Goal: Information Seeking & Learning: Learn about a topic

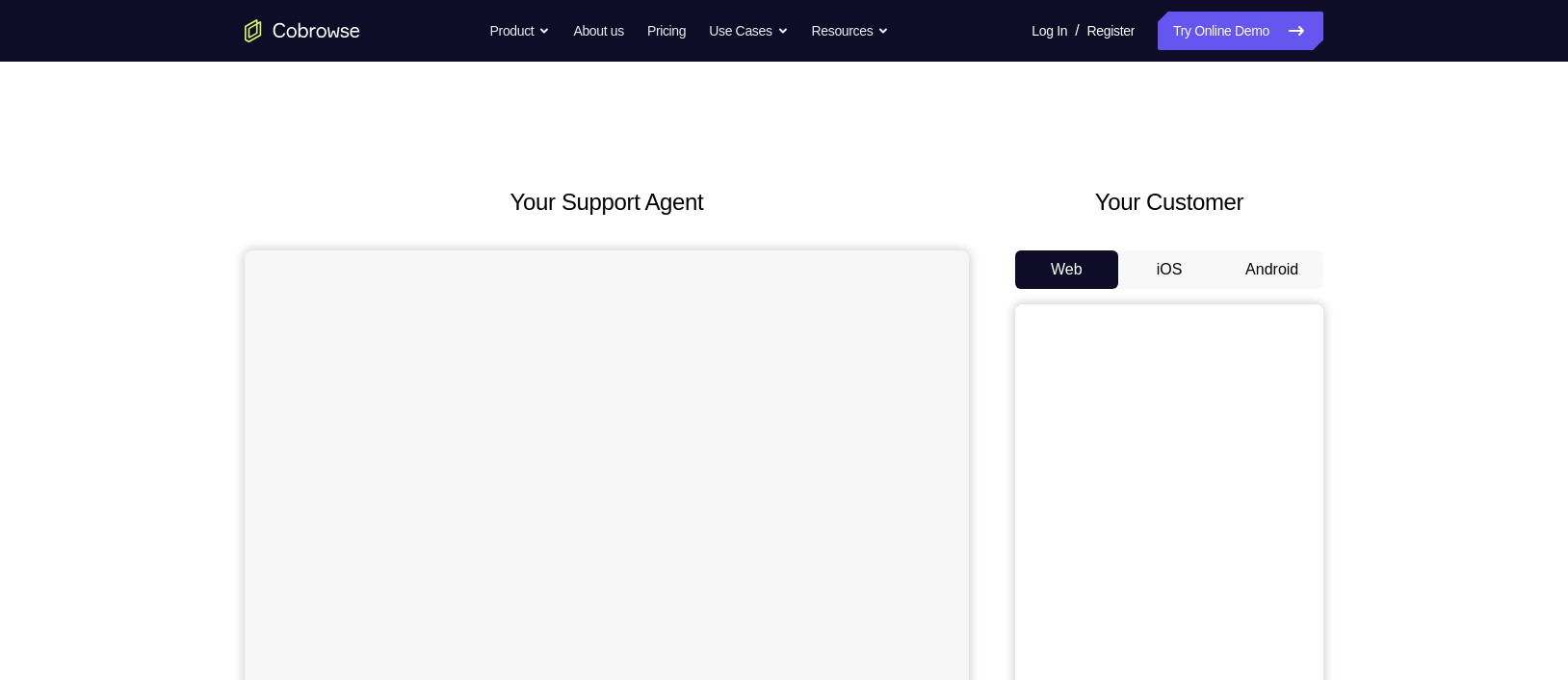
click at [1271, 254] on button "Android" at bounding box center [1271, 269] width 103 height 38
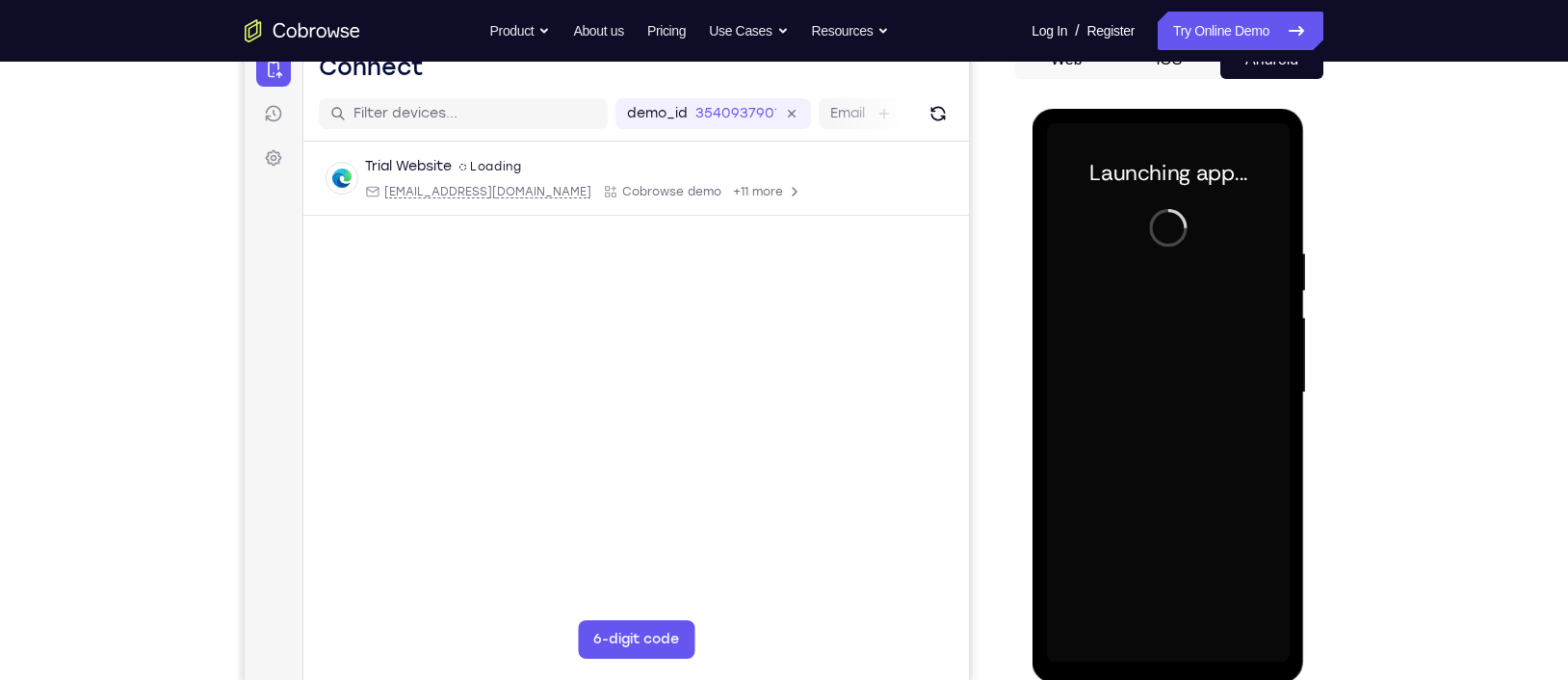
scroll to position [296, 0]
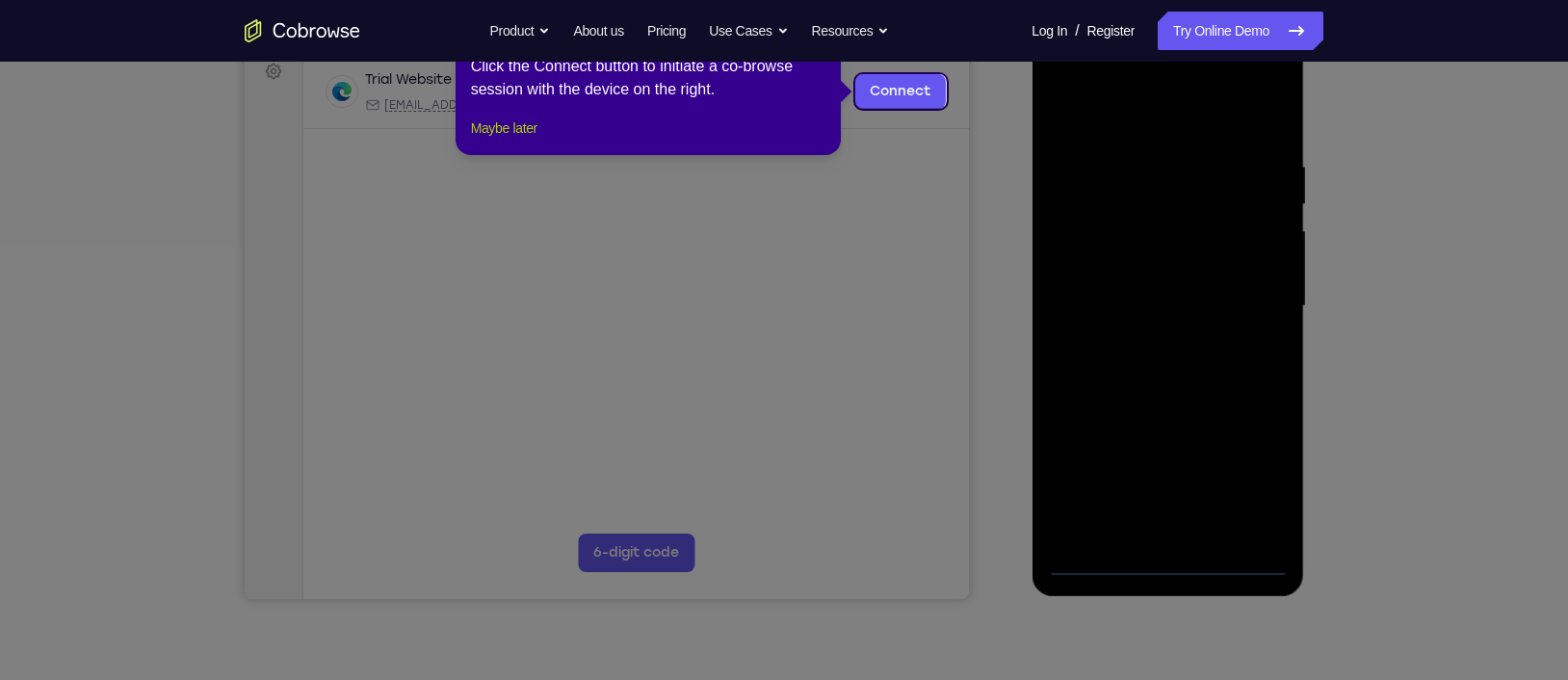
click at [528, 140] on button "Maybe later" at bounding box center [504, 128] width 67 height 23
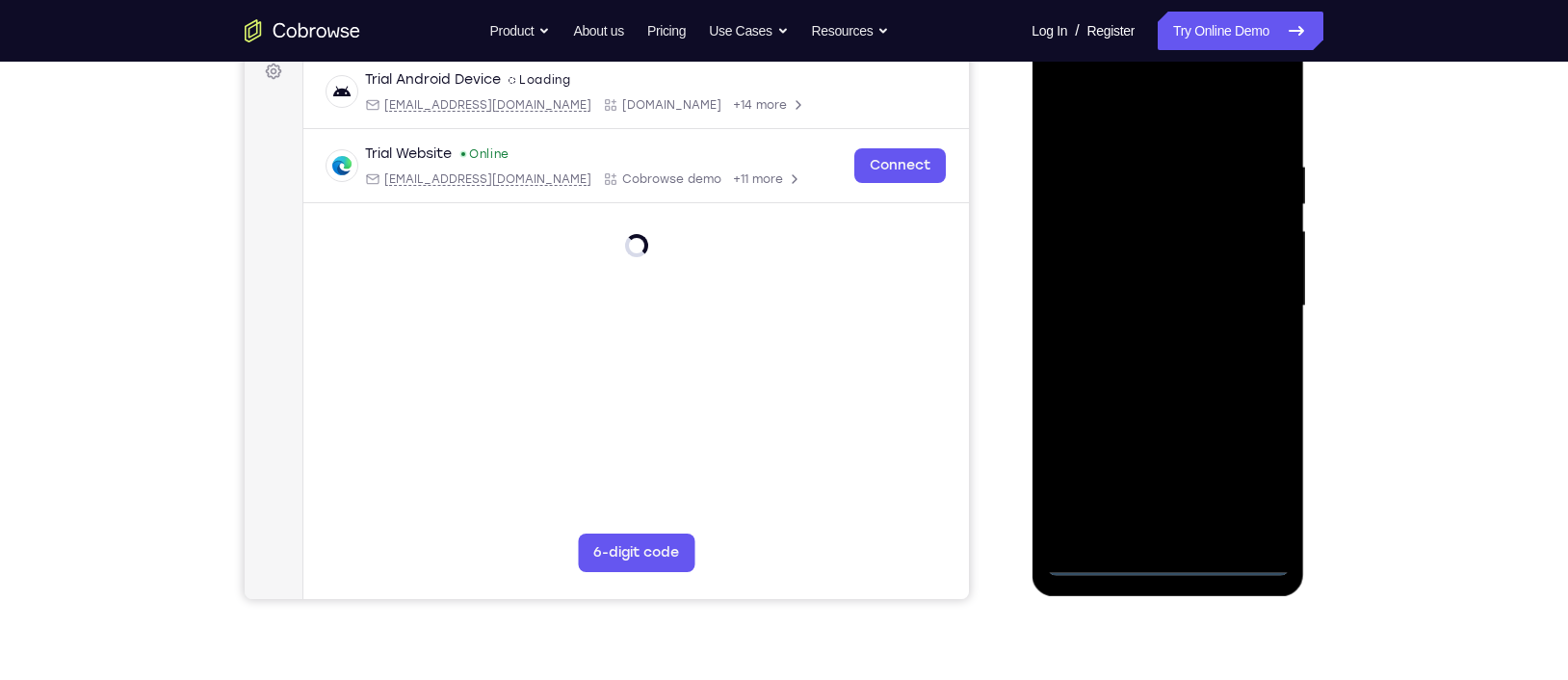
click at [1155, 563] on div at bounding box center [1167, 305] width 243 height 539
click at [1262, 481] on div at bounding box center [1167, 305] width 243 height 539
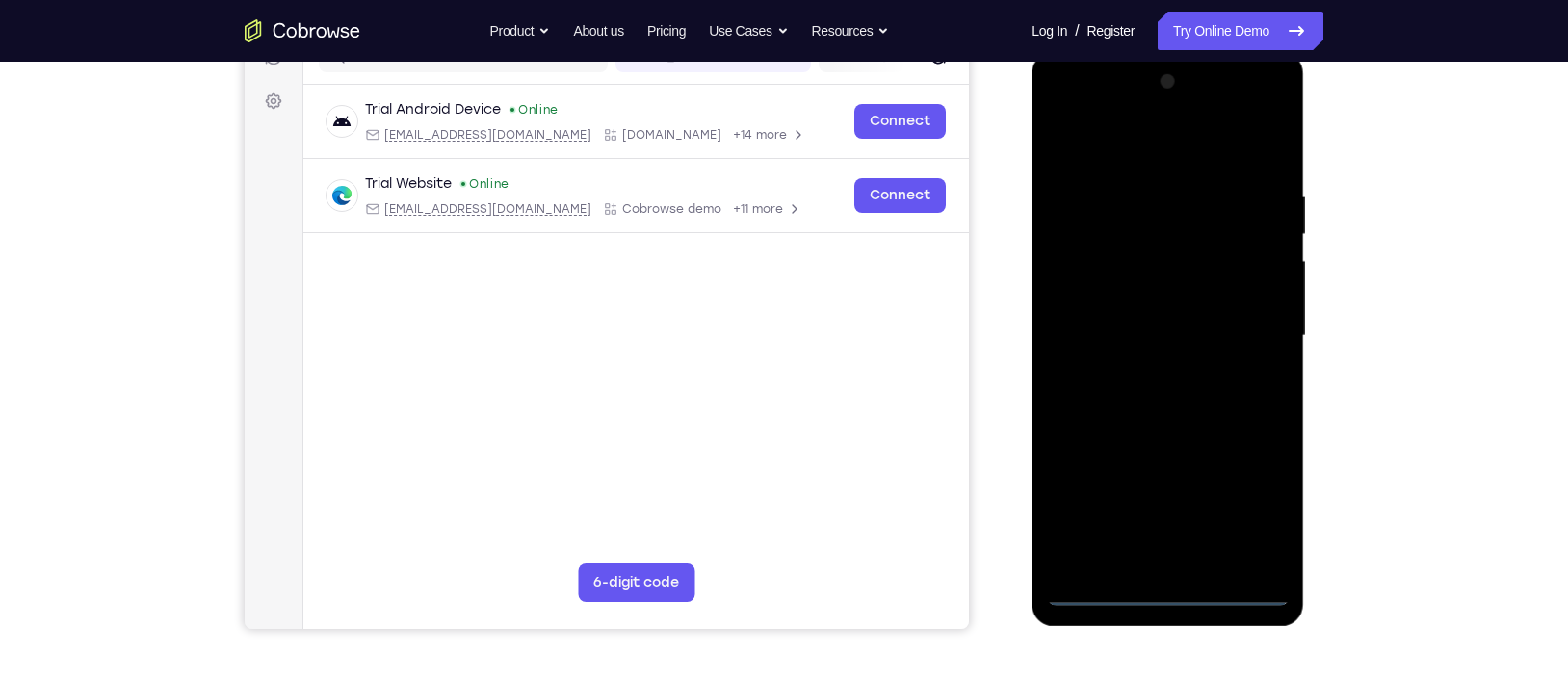
scroll to position [263, 0]
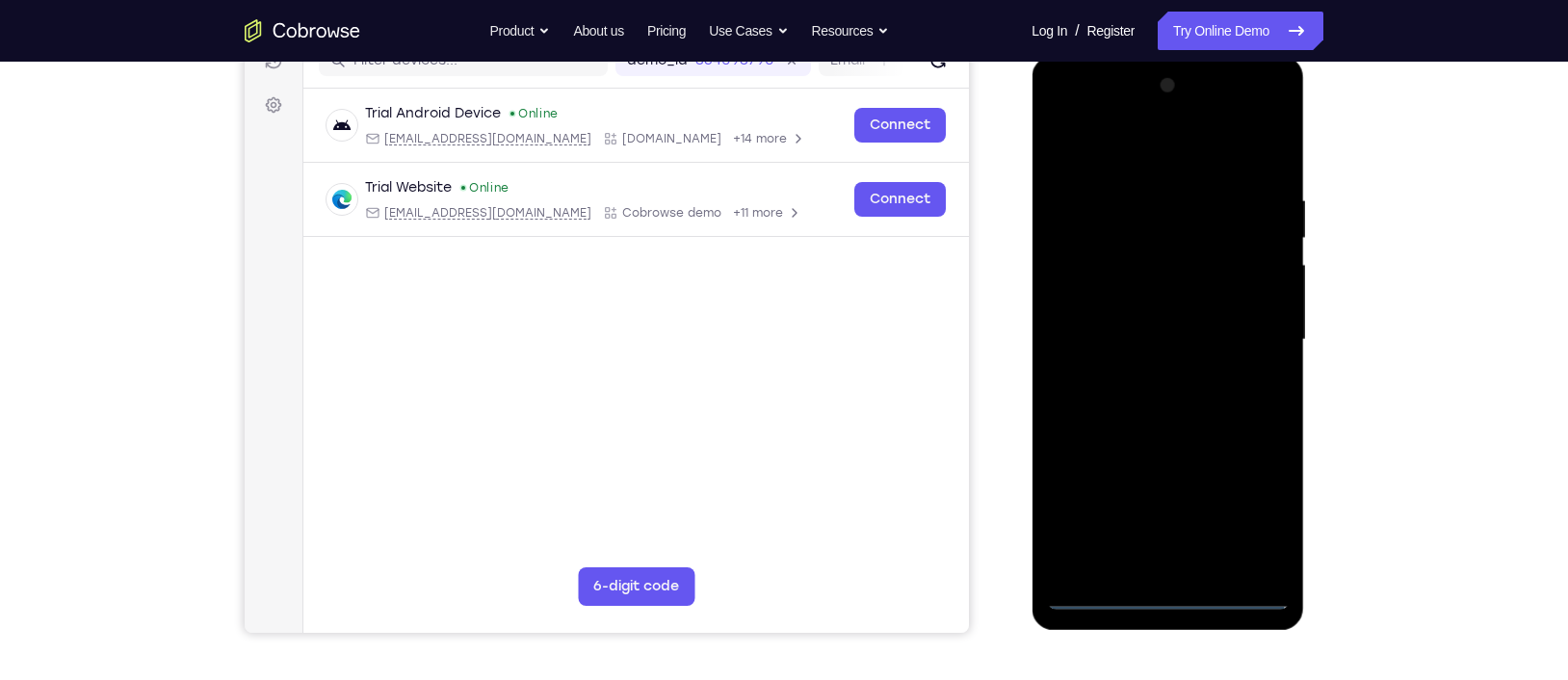
click at [1133, 152] on div at bounding box center [1167, 340] width 243 height 539
click at [1251, 333] on div at bounding box center [1167, 340] width 243 height 539
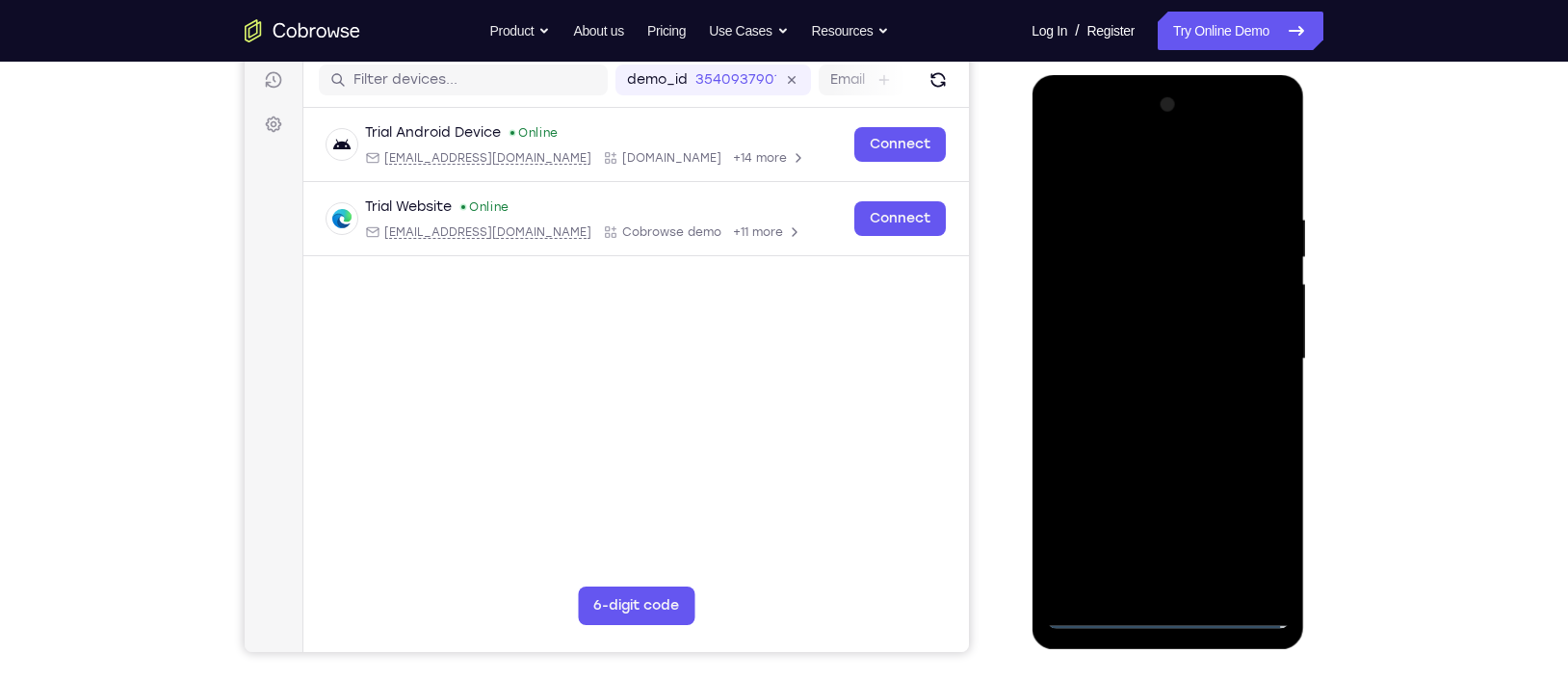
scroll to position [246, 0]
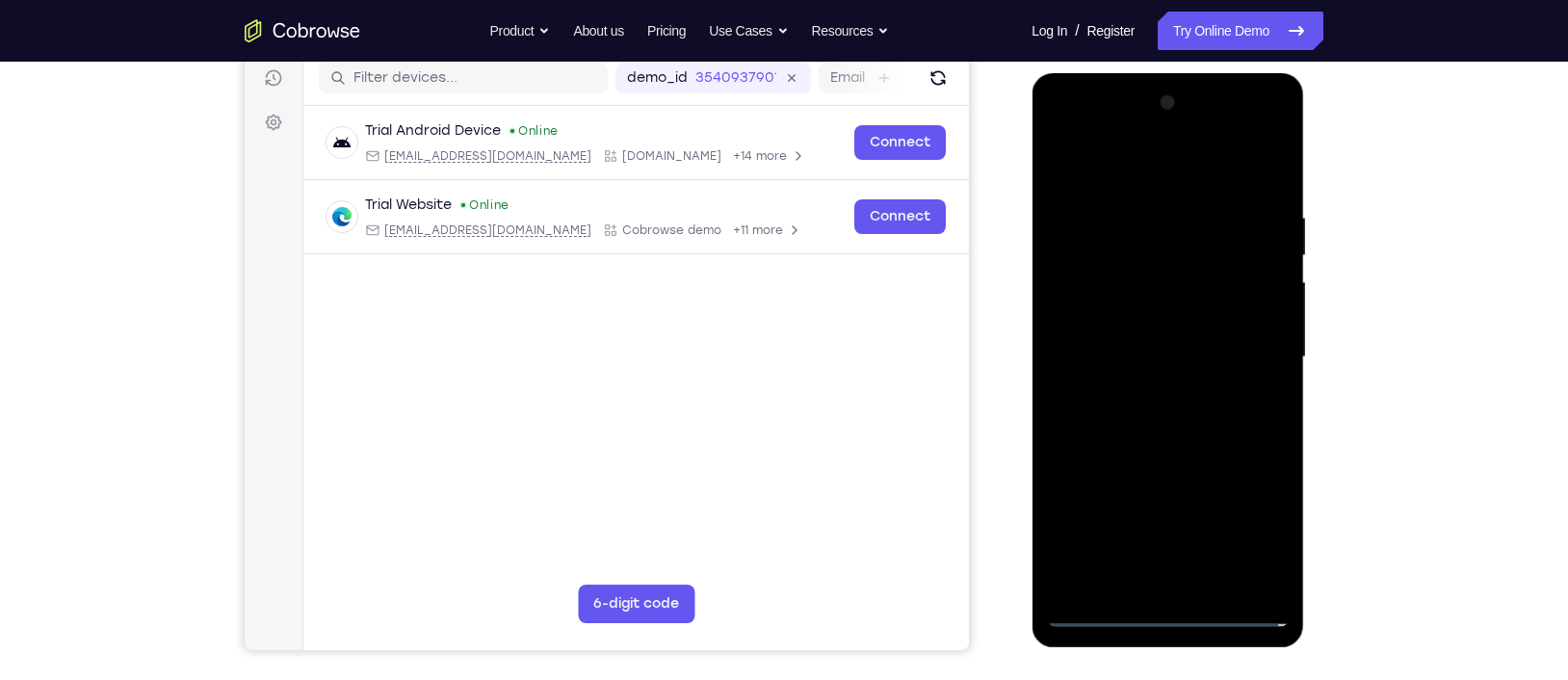
click at [1154, 401] on div at bounding box center [1167, 357] width 243 height 539
click at [1166, 350] on div at bounding box center [1167, 357] width 243 height 539
click at [1128, 327] on div at bounding box center [1167, 357] width 243 height 539
click at [1070, 359] on div at bounding box center [1167, 357] width 243 height 539
drag, startPoint x: 1133, startPoint y: 430, endPoint x: 2052, endPoint y: 506, distance: 922.1
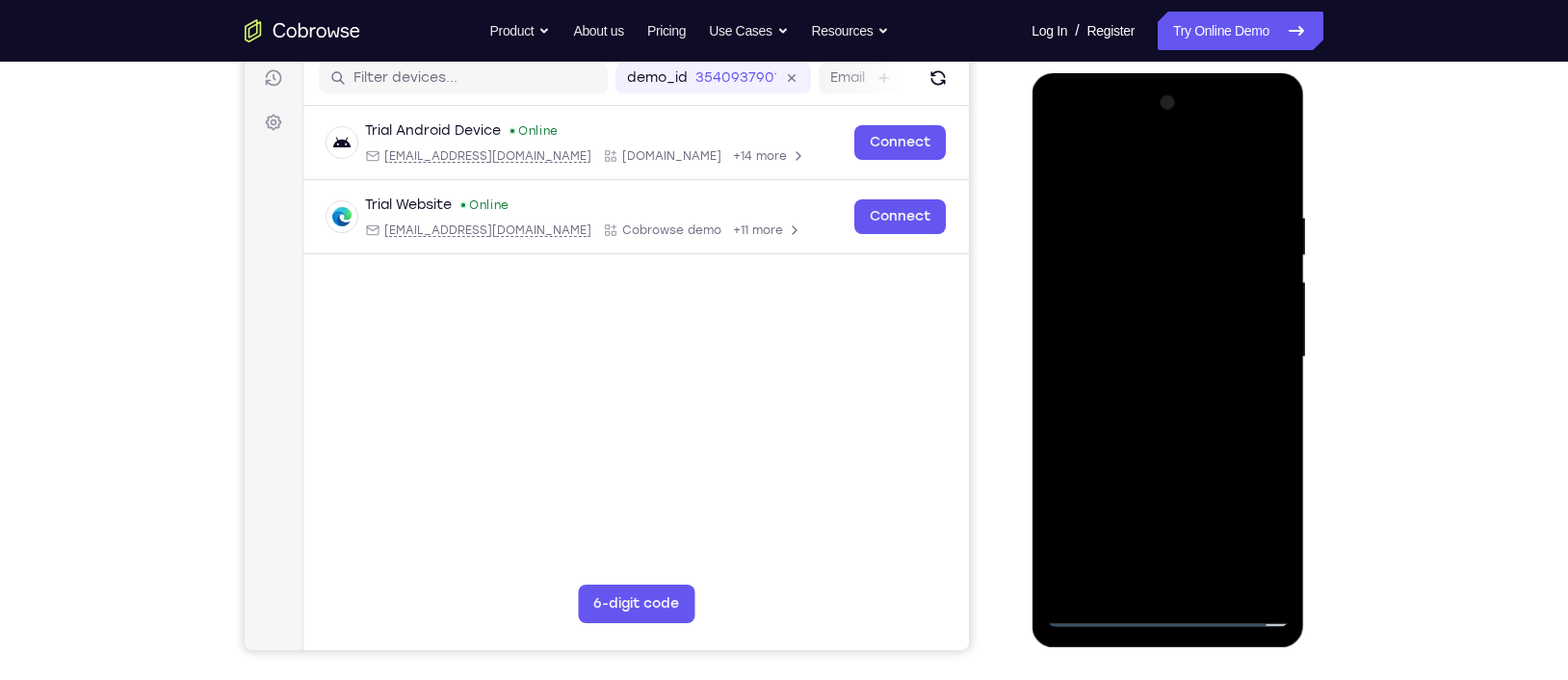
click at [1133, 430] on div at bounding box center [1167, 357] width 243 height 539
click at [1144, 416] on div at bounding box center [1167, 357] width 243 height 539
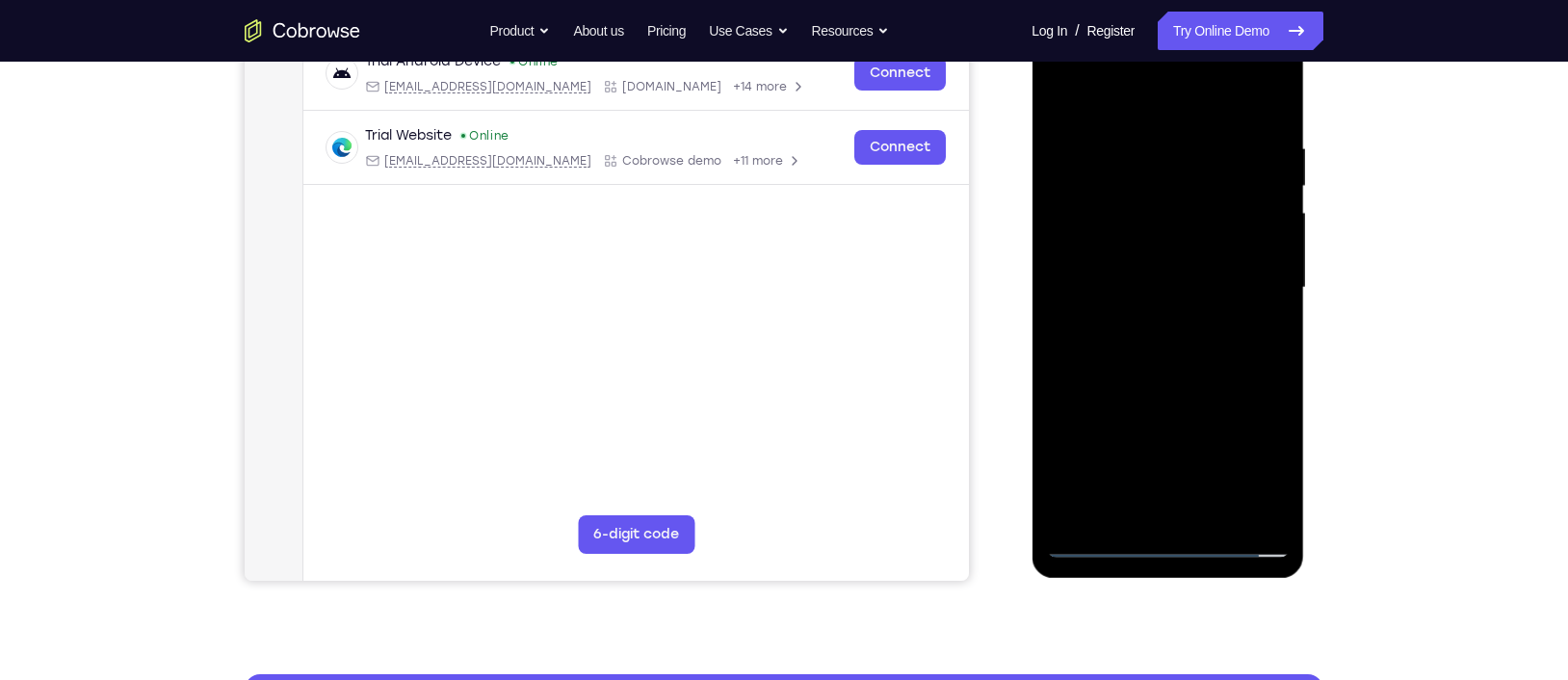
scroll to position [316, 0]
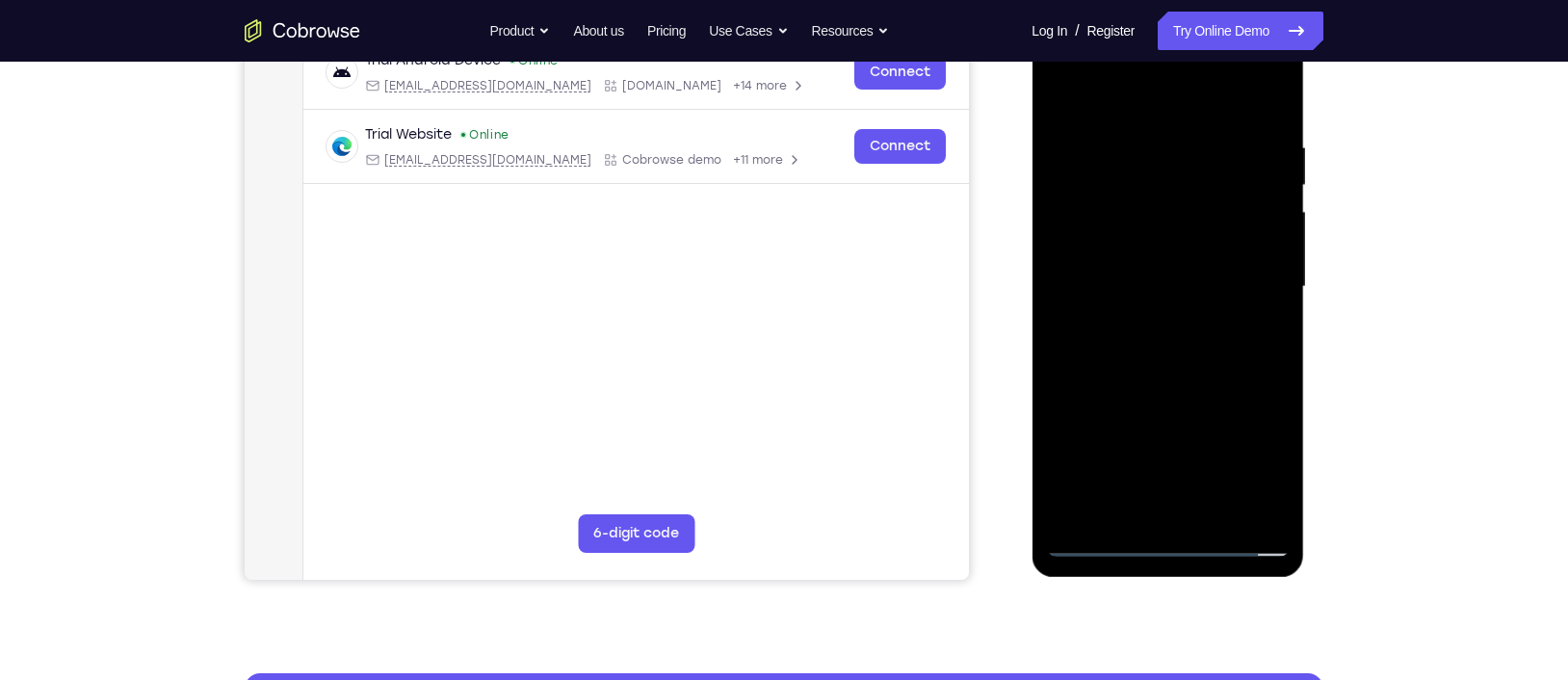
click at [1189, 372] on div at bounding box center [1167, 287] width 243 height 539
click at [1205, 515] on div at bounding box center [1167, 287] width 243 height 539
click at [1181, 395] on div at bounding box center [1167, 287] width 243 height 539
click at [1140, 263] on div at bounding box center [1167, 287] width 243 height 539
click at [1118, 507] on div at bounding box center [1167, 287] width 243 height 539
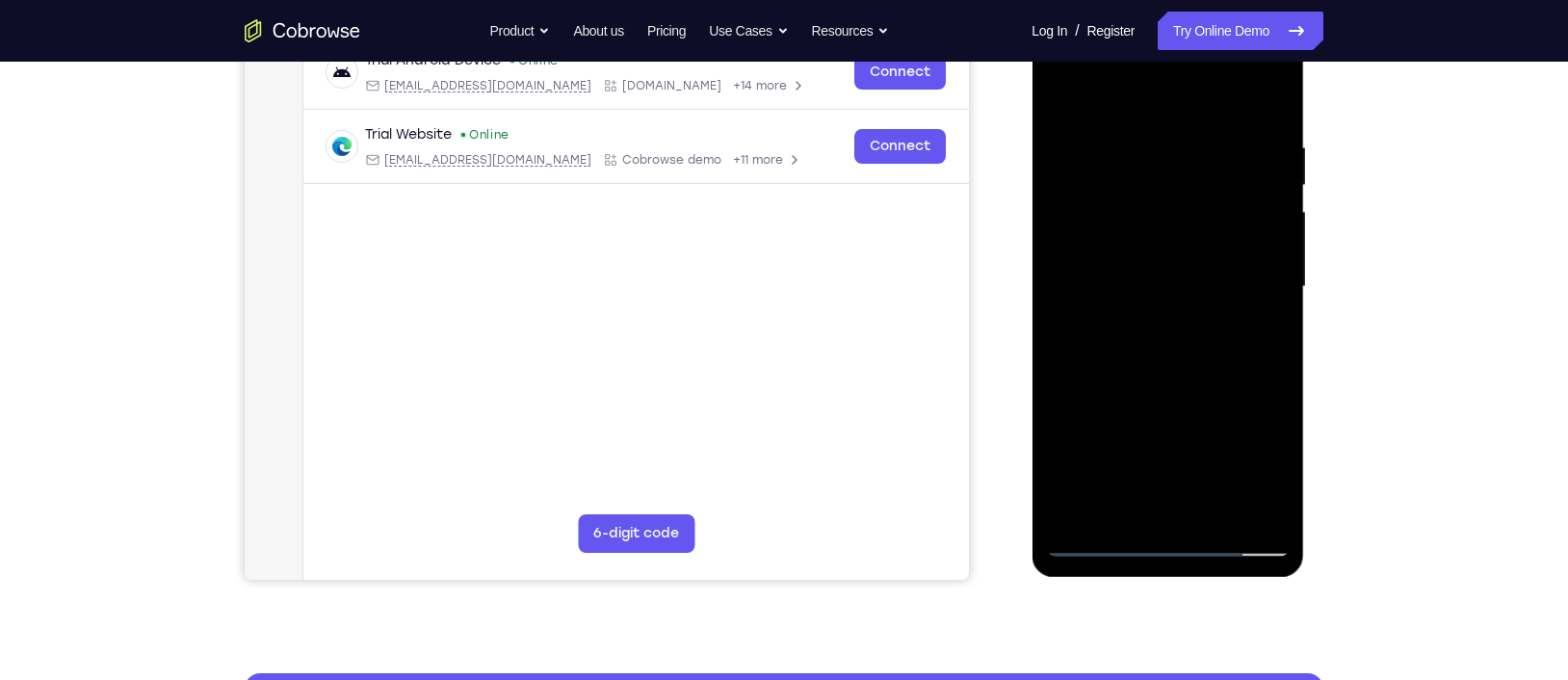
click at [1123, 515] on div at bounding box center [1167, 287] width 243 height 539
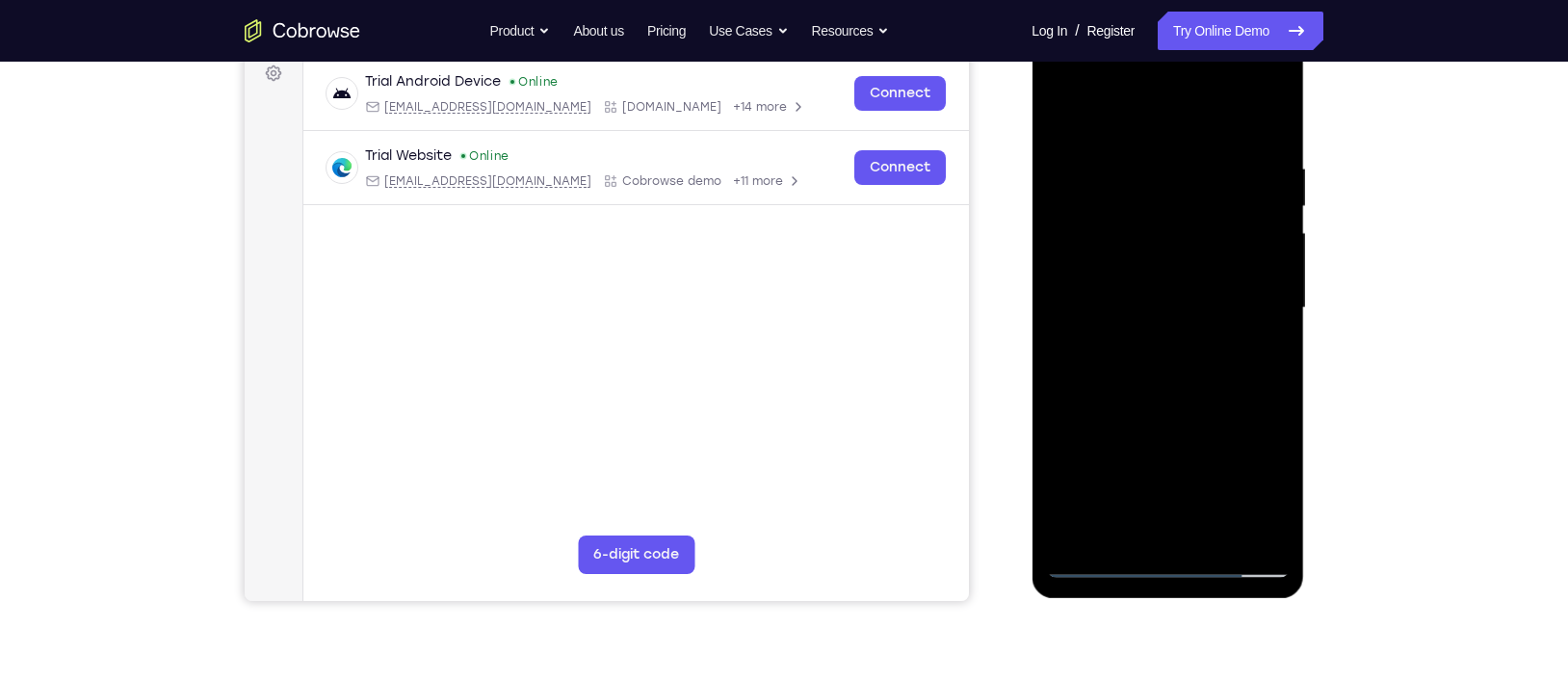
scroll to position [294, 0]
click at [1220, 413] on div at bounding box center [1167, 308] width 243 height 539
click at [1258, 341] on div at bounding box center [1167, 308] width 243 height 539
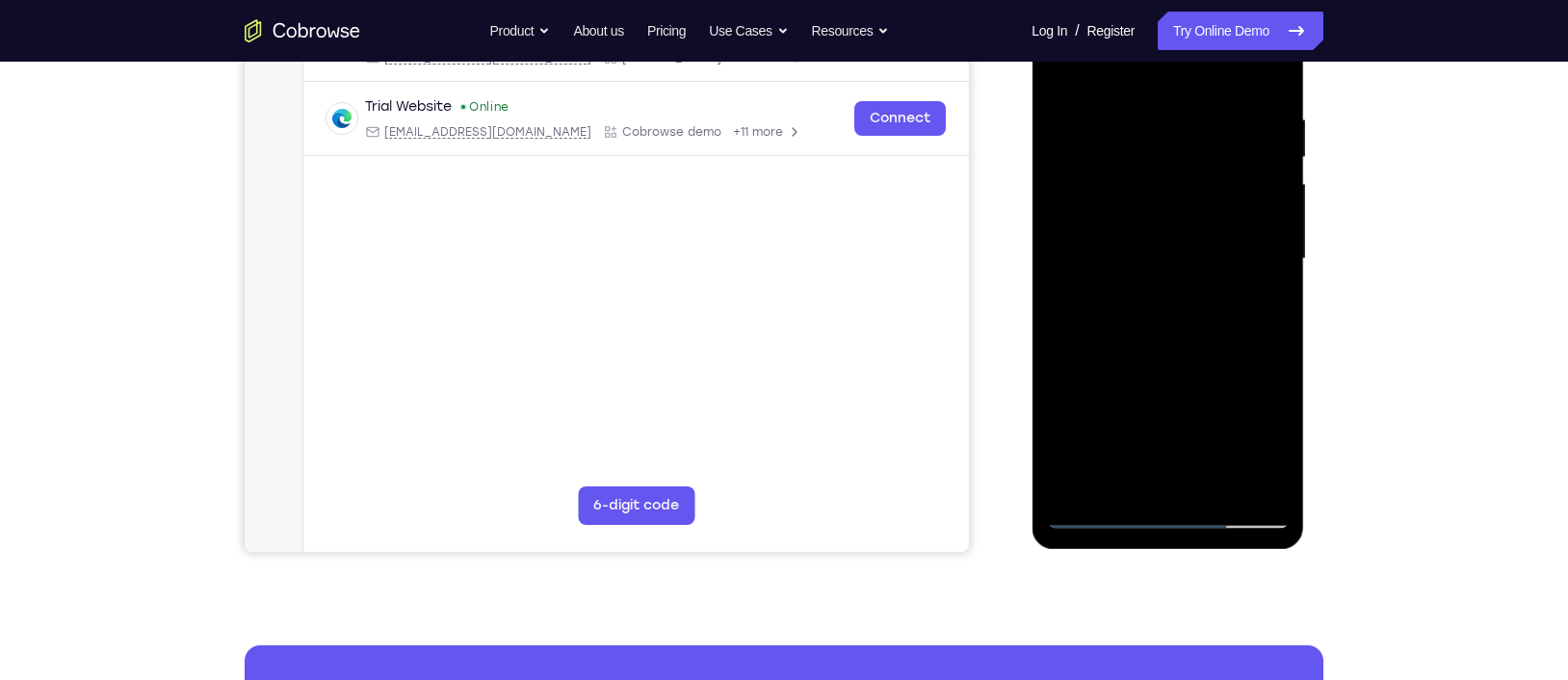
scroll to position [344, 0]
click at [1124, 483] on div at bounding box center [1167, 257] width 243 height 539
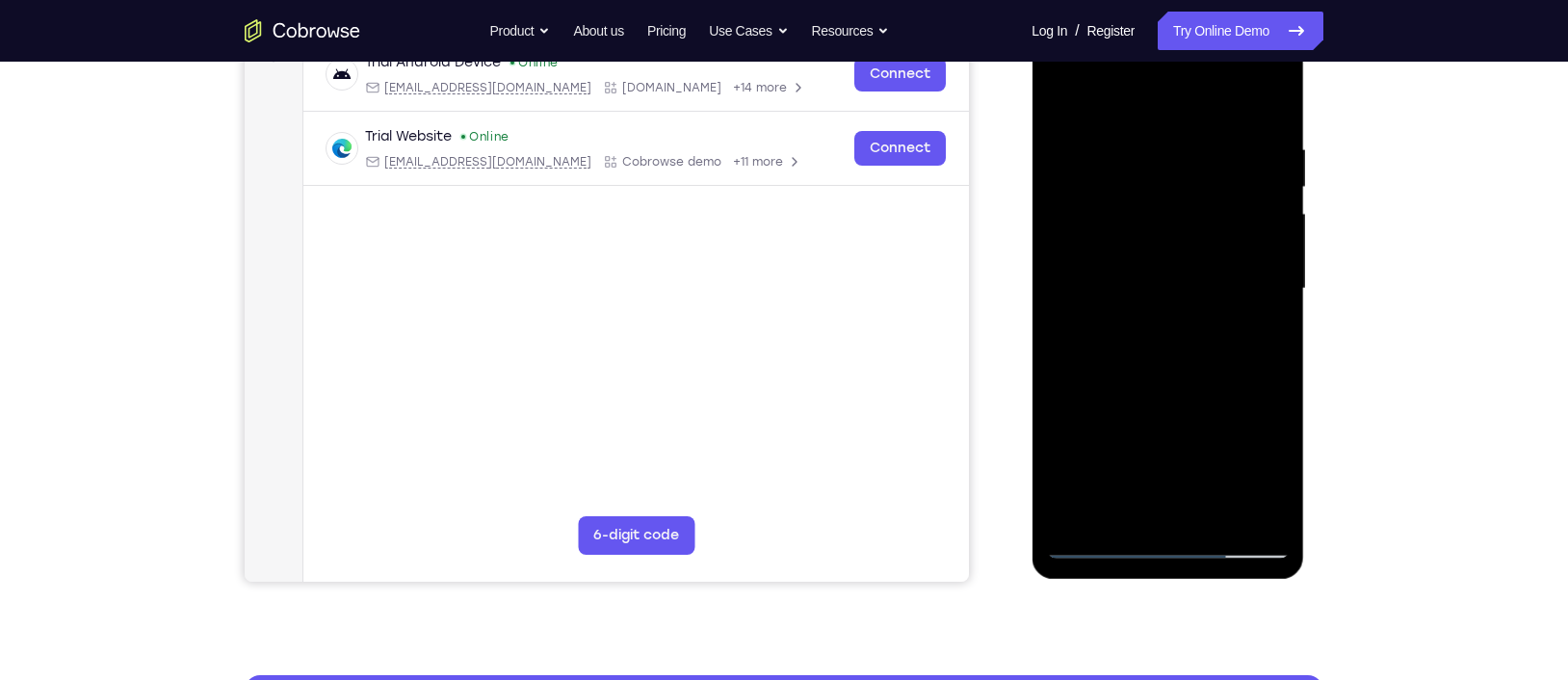
scroll to position [313, 0]
click at [1061, 411] on div at bounding box center [1167, 290] width 243 height 539
click at [1266, 328] on div at bounding box center [1167, 290] width 243 height 539
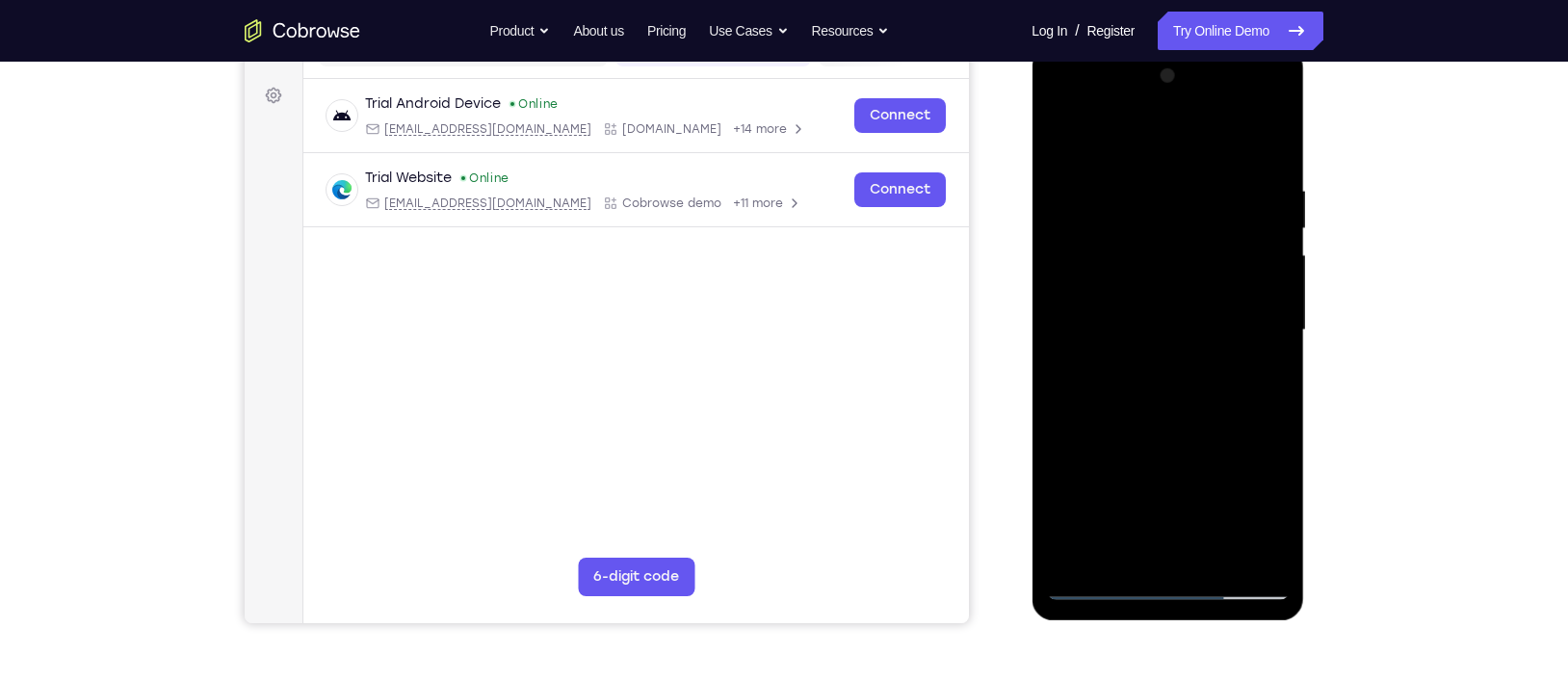
scroll to position [271, 0]
click at [1118, 262] on div at bounding box center [1167, 332] width 243 height 539
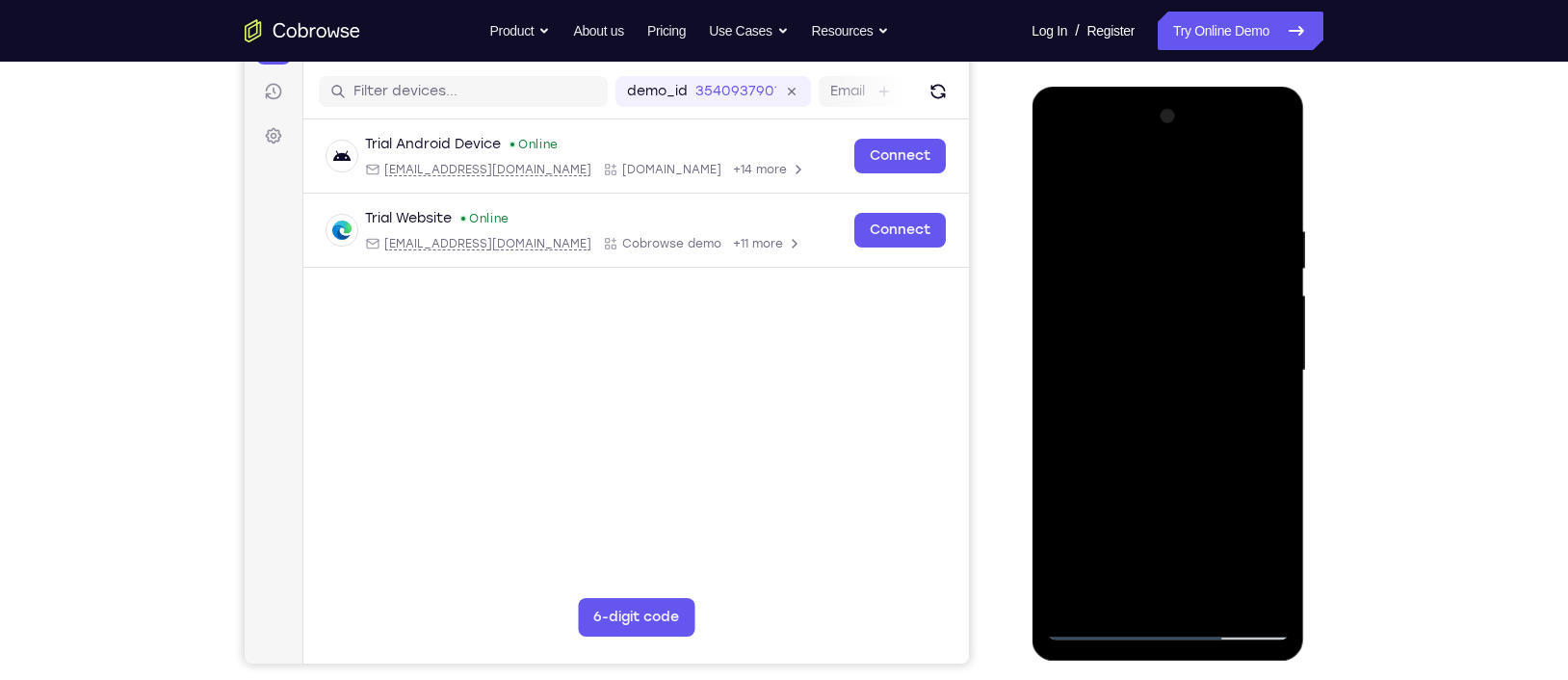
scroll to position [229, 0]
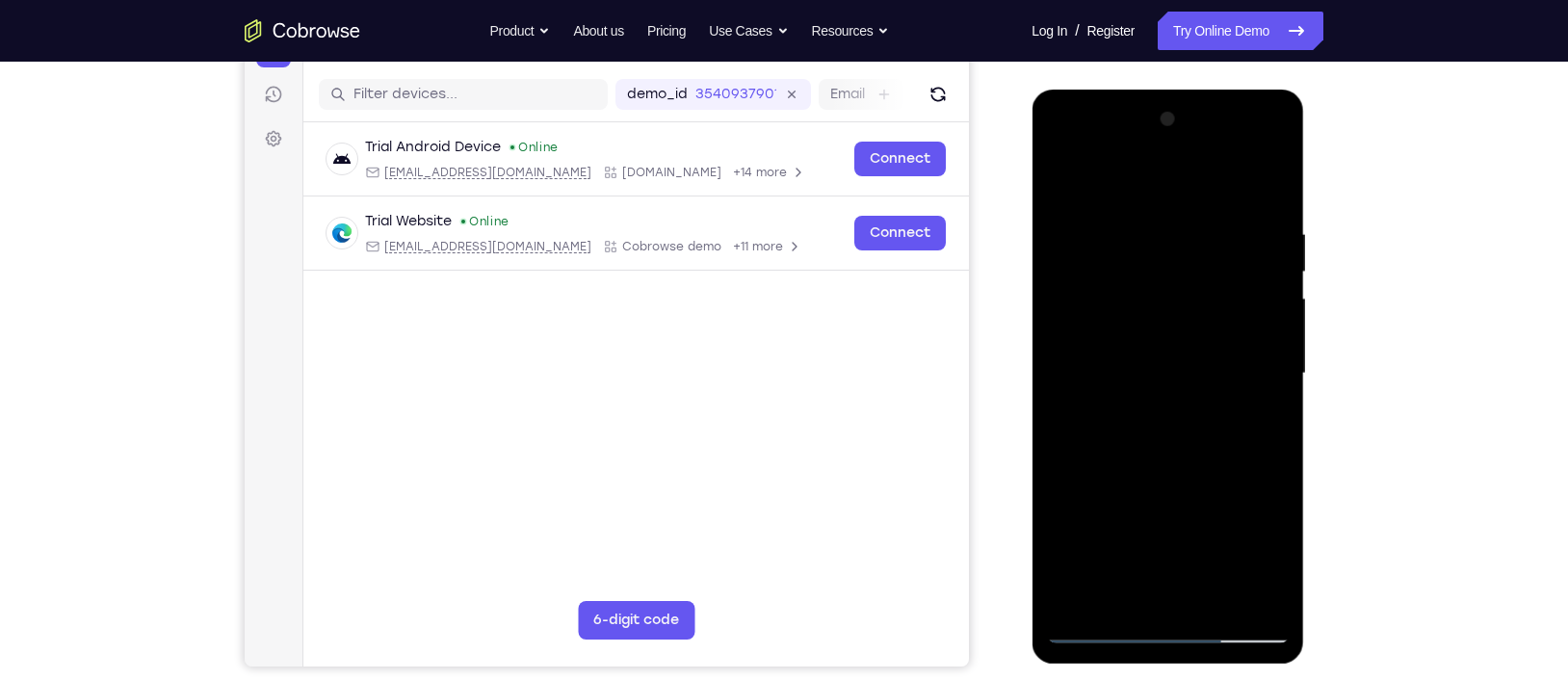
click at [1163, 466] on div at bounding box center [1167, 373] width 243 height 539
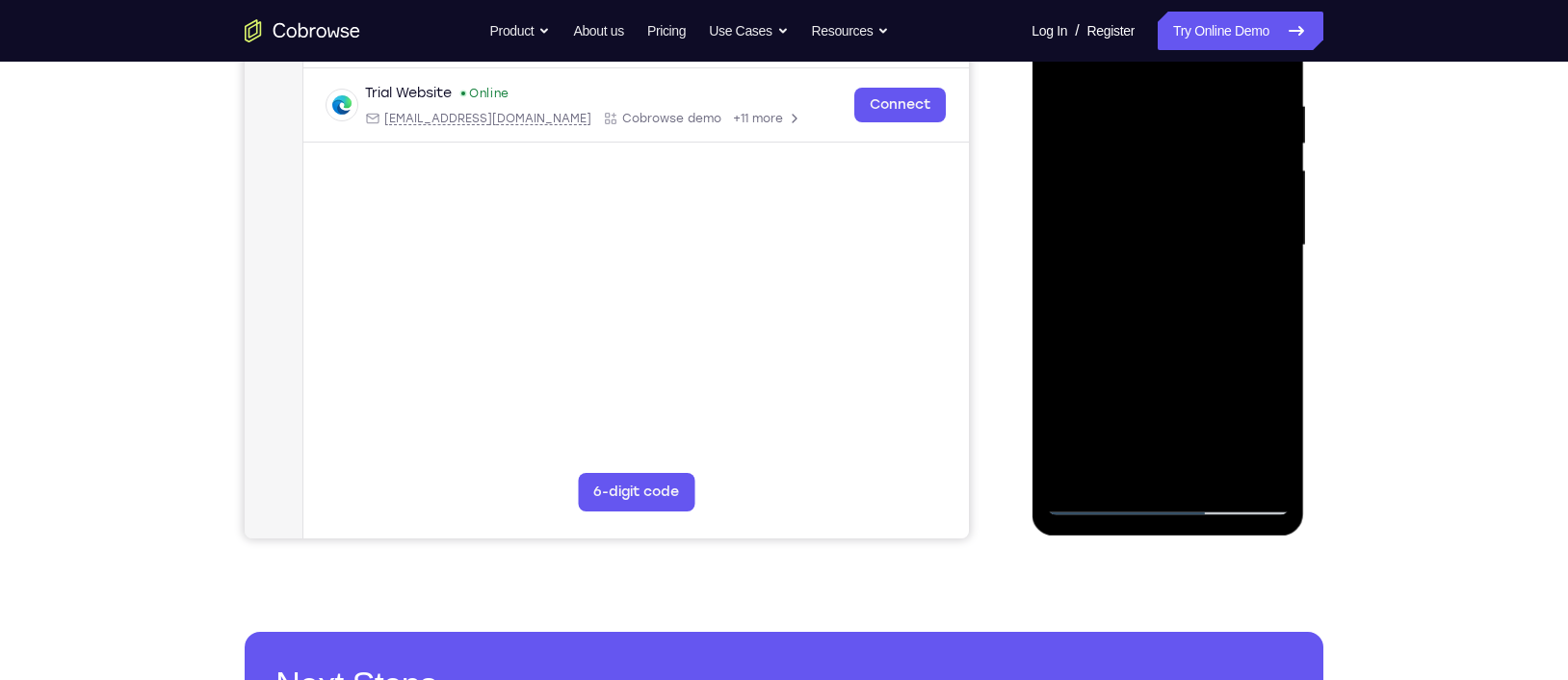
scroll to position [363, 0]
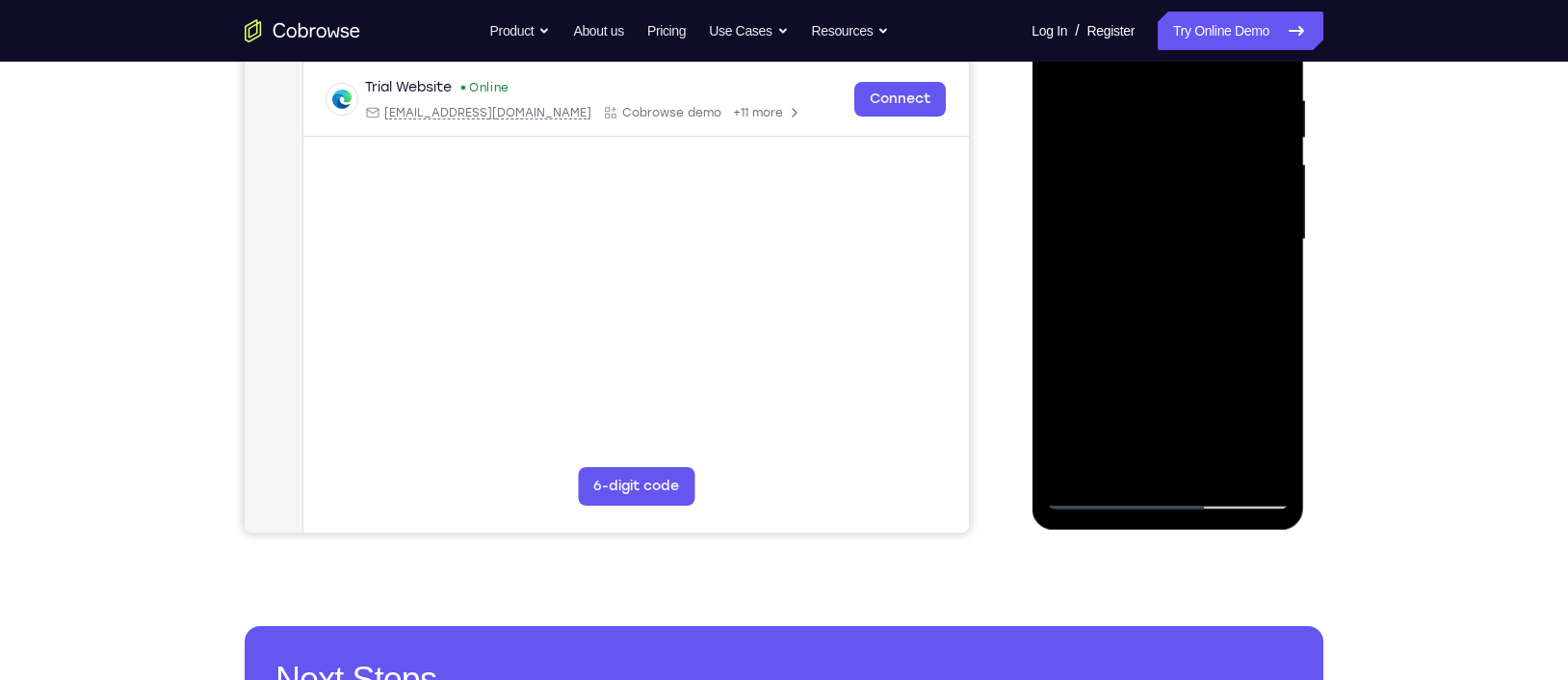
click at [1118, 459] on div at bounding box center [1167, 239] width 243 height 539
click at [1054, 350] on div at bounding box center [1167, 239] width 243 height 539
click at [1262, 277] on div at bounding box center [1167, 239] width 243 height 539
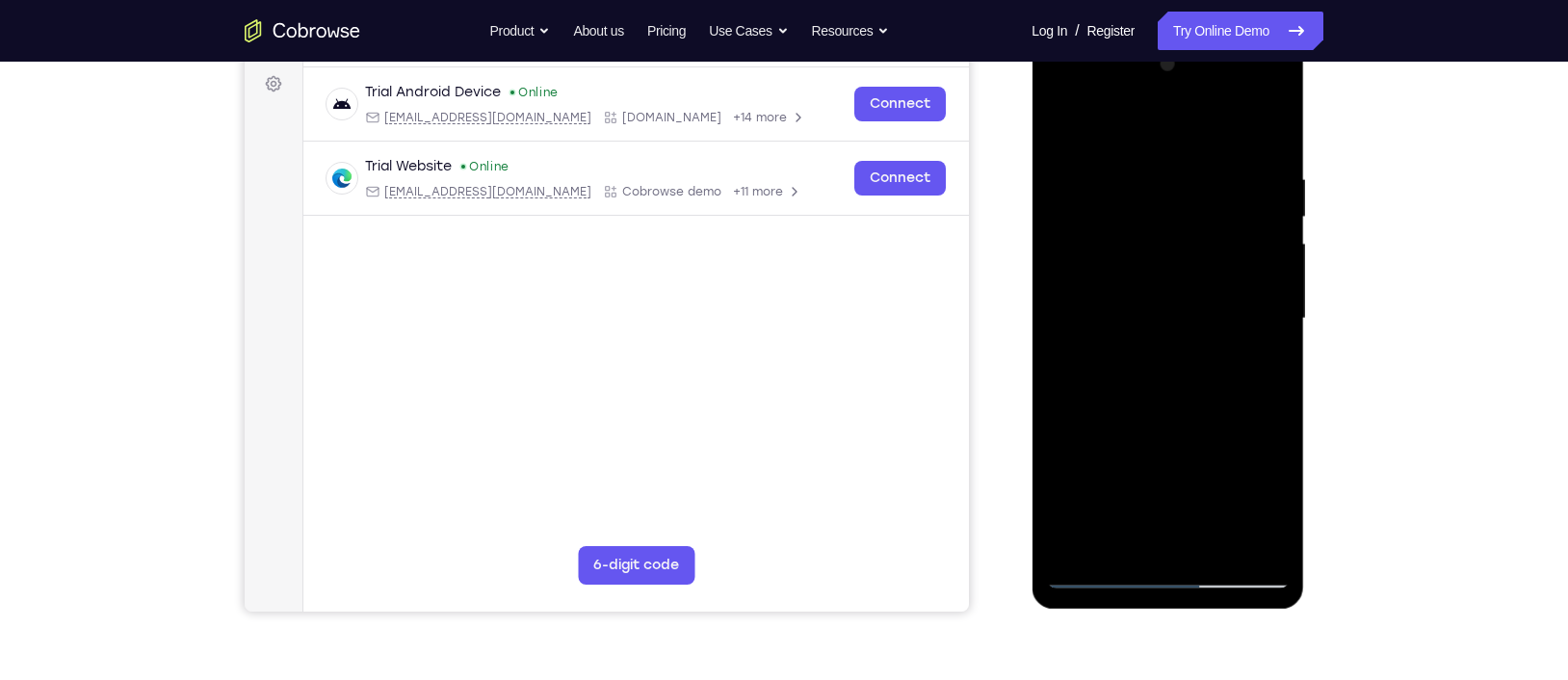
scroll to position [253, 0]
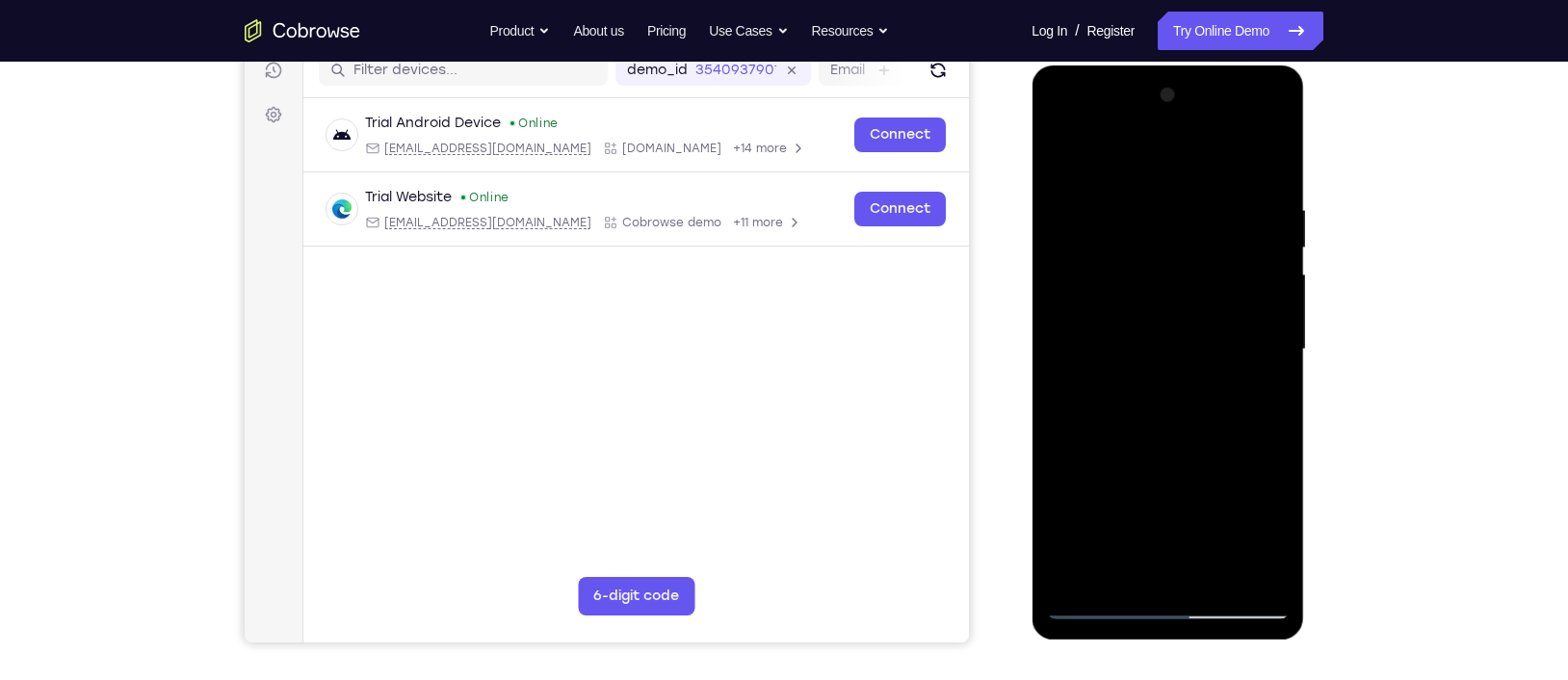
drag, startPoint x: 1172, startPoint y: 243, endPoint x: 1149, endPoint y: 401, distance: 159.7
click at [1149, 401] on div at bounding box center [1167, 349] width 243 height 539
drag, startPoint x: 1187, startPoint y: 255, endPoint x: 1168, endPoint y: 361, distance: 107.7
click at [1168, 361] on div at bounding box center [1167, 349] width 243 height 539
drag, startPoint x: 1157, startPoint y: 265, endPoint x: 1142, endPoint y: 353, distance: 89.3
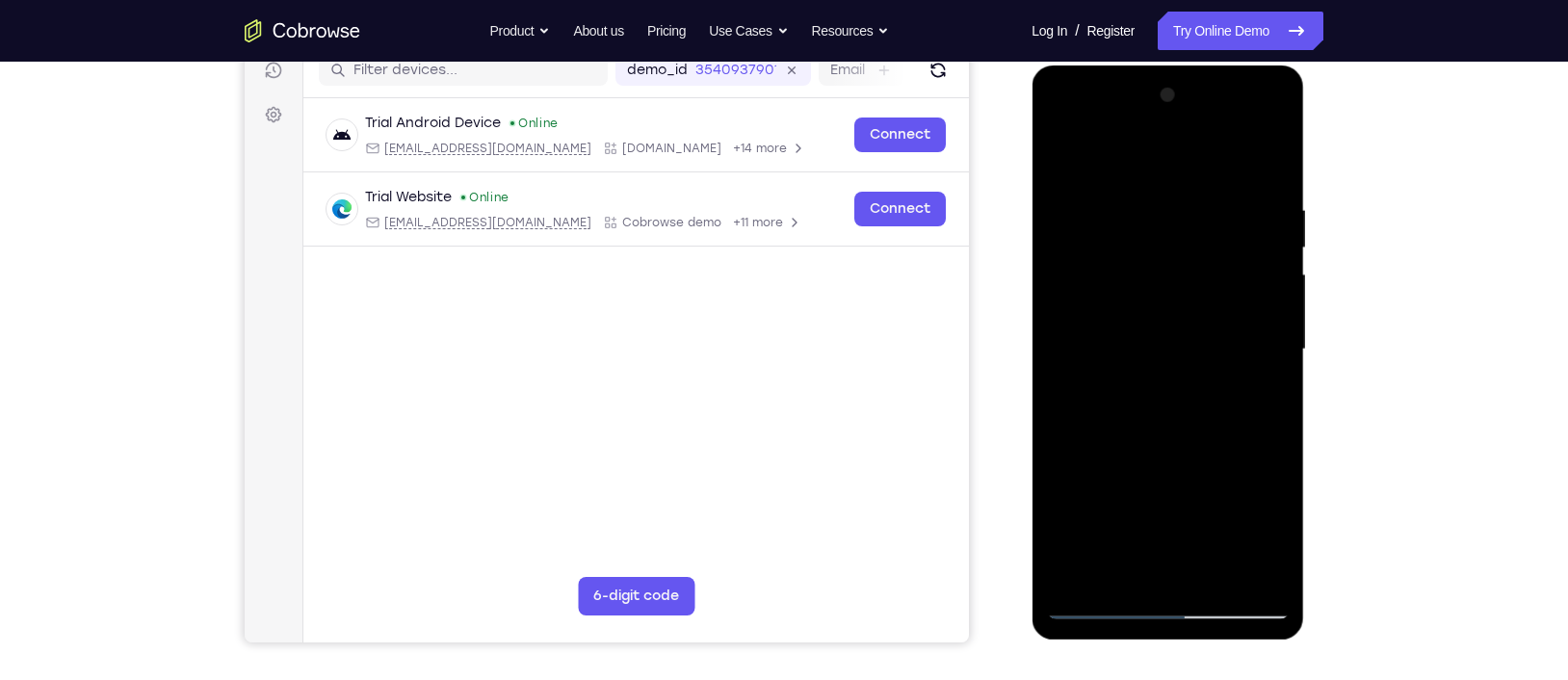
click at [1142, 353] on div at bounding box center [1167, 349] width 243 height 539
drag, startPoint x: 1140, startPoint y: 226, endPoint x: 1138, endPoint y: 350, distance: 124.0
click at [1138, 350] on div at bounding box center [1167, 349] width 243 height 539
drag, startPoint x: 1136, startPoint y: 237, endPoint x: 1127, endPoint y: 320, distance: 83.5
click at [1127, 320] on div at bounding box center [1167, 349] width 243 height 539
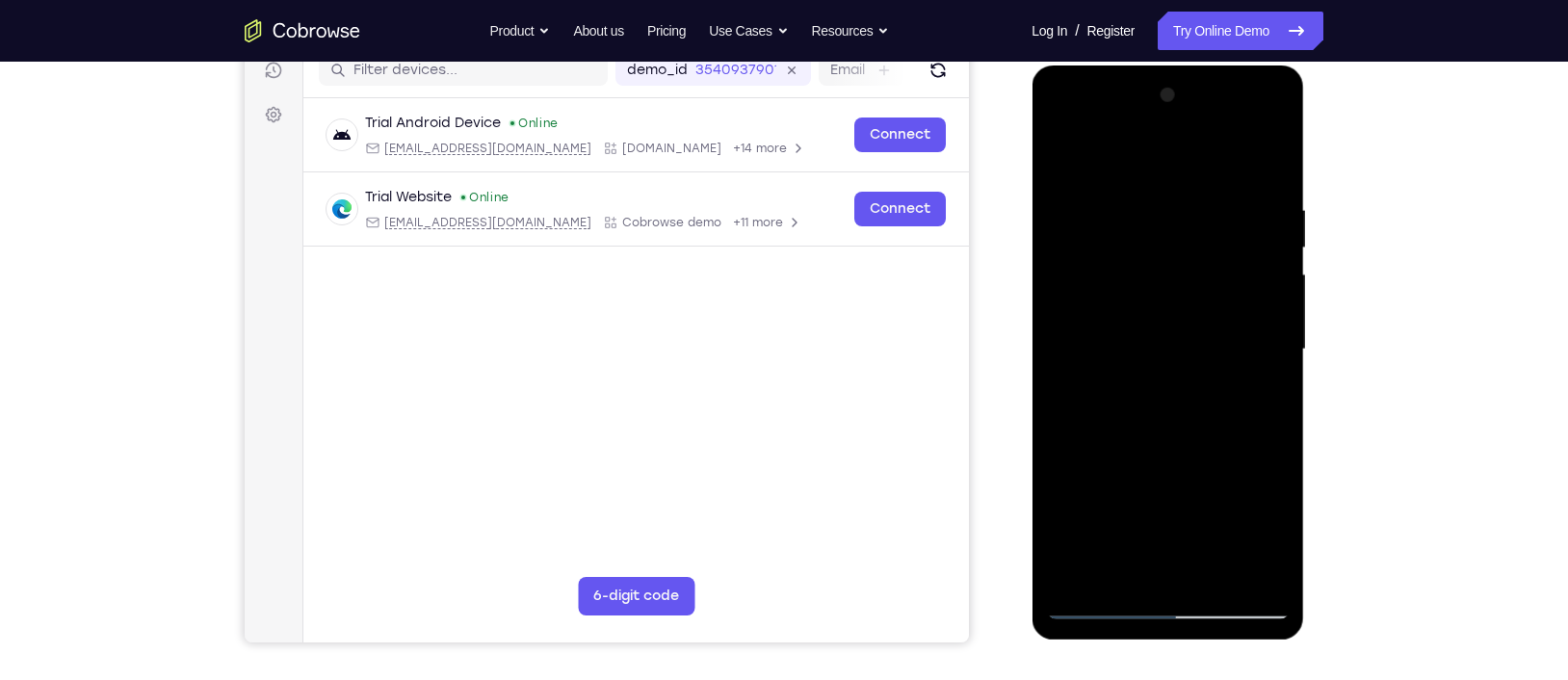
drag, startPoint x: 1180, startPoint y: 230, endPoint x: 1170, endPoint y: 263, distance: 34.5
click at [1170, 263] on div at bounding box center [1167, 349] width 243 height 539
click at [1149, 224] on div at bounding box center [1167, 349] width 243 height 539
click at [1198, 216] on div at bounding box center [1167, 349] width 243 height 539
click at [1123, 573] on div at bounding box center [1167, 349] width 243 height 539
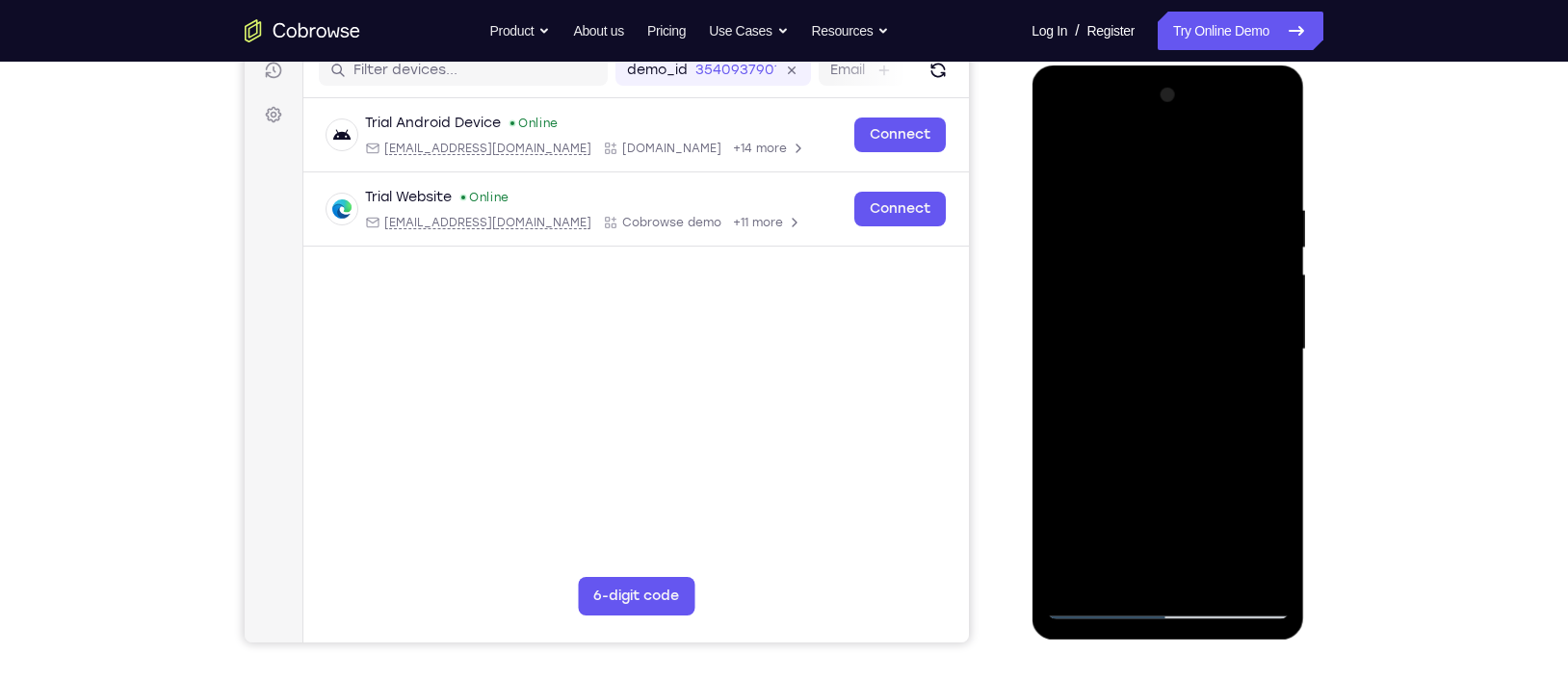
click at [1053, 457] on div at bounding box center [1167, 349] width 243 height 539
click at [1258, 376] on div at bounding box center [1167, 349] width 243 height 539
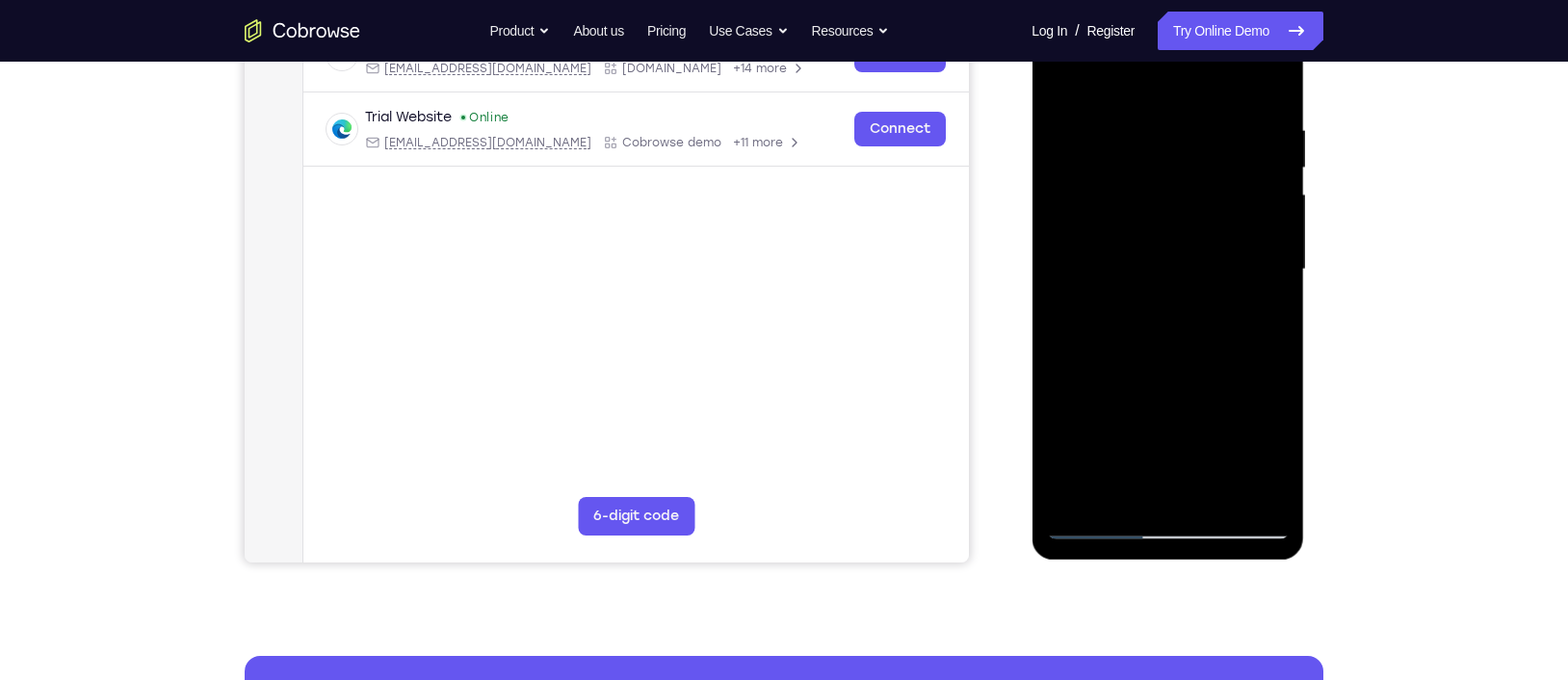
scroll to position [338, 0]
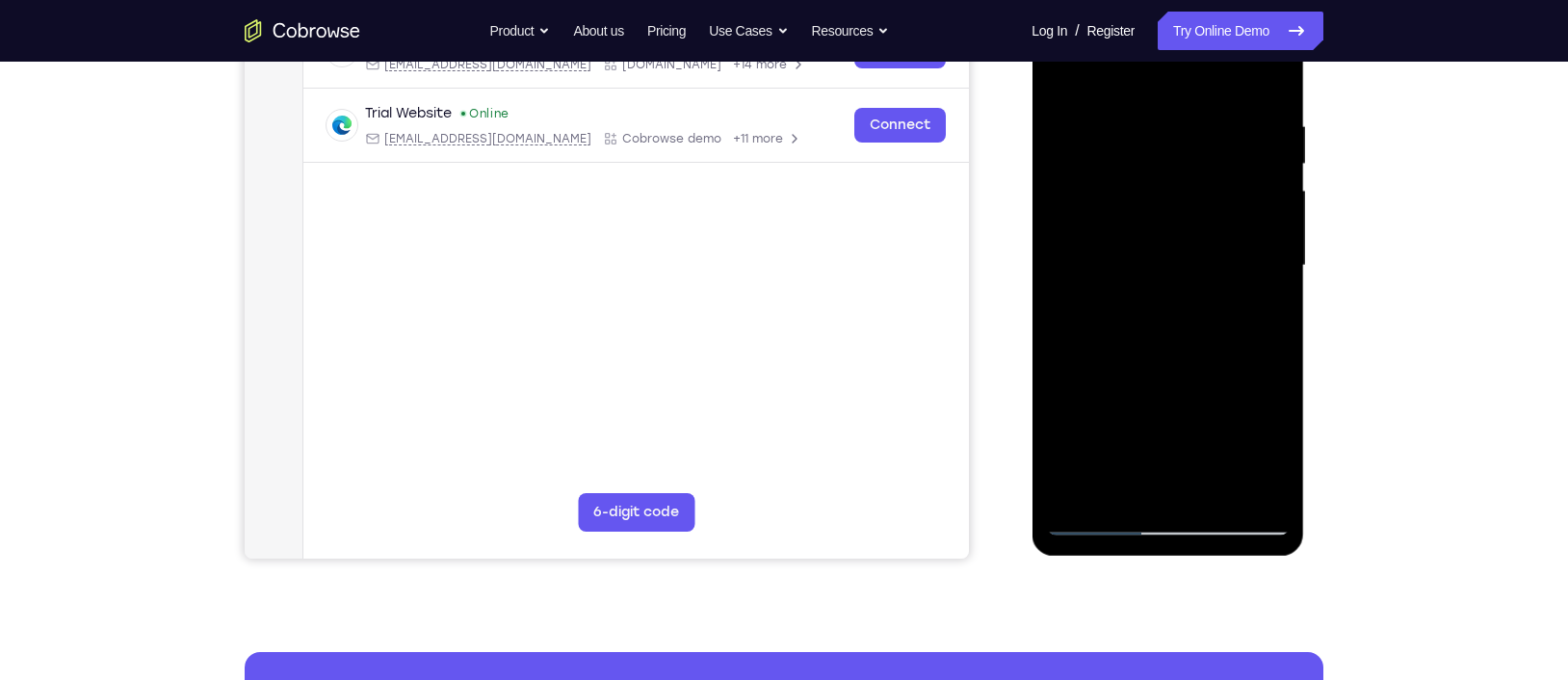
click at [1122, 485] on div at bounding box center [1167, 265] width 243 height 539
drag, startPoint x: 1112, startPoint y: 465, endPoint x: 1134, endPoint y: 418, distance: 51.9
click at [1134, 418] on div at bounding box center [1167, 265] width 243 height 539
drag, startPoint x: 1106, startPoint y: 453, endPoint x: 1125, endPoint y: 406, distance: 50.7
click at [1125, 406] on div at bounding box center [1167, 265] width 243 height 539
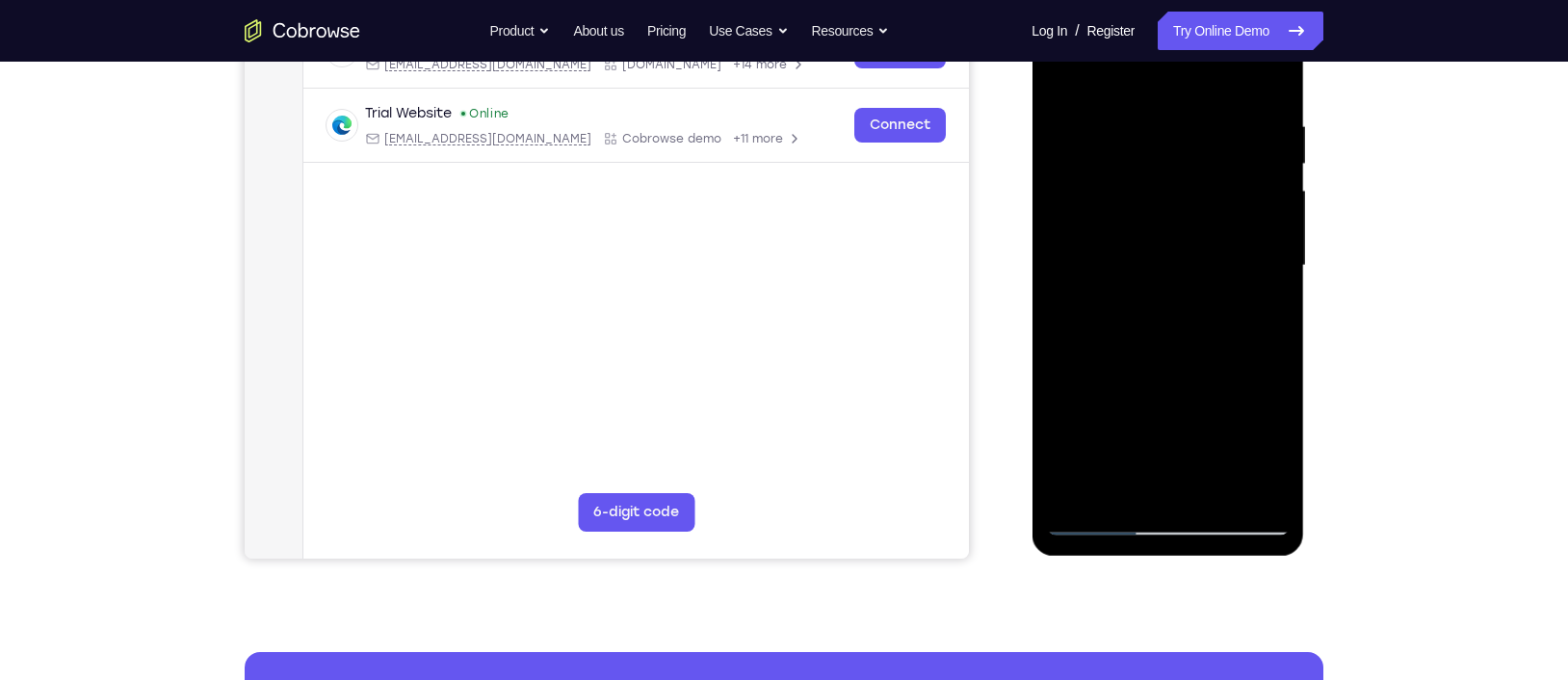
click at [1091, 450] on div at bounding box center [1167, 265] width 243 height 539
click at [1273, 295] on div at bounding box center [1167, 265] width 243 height 539
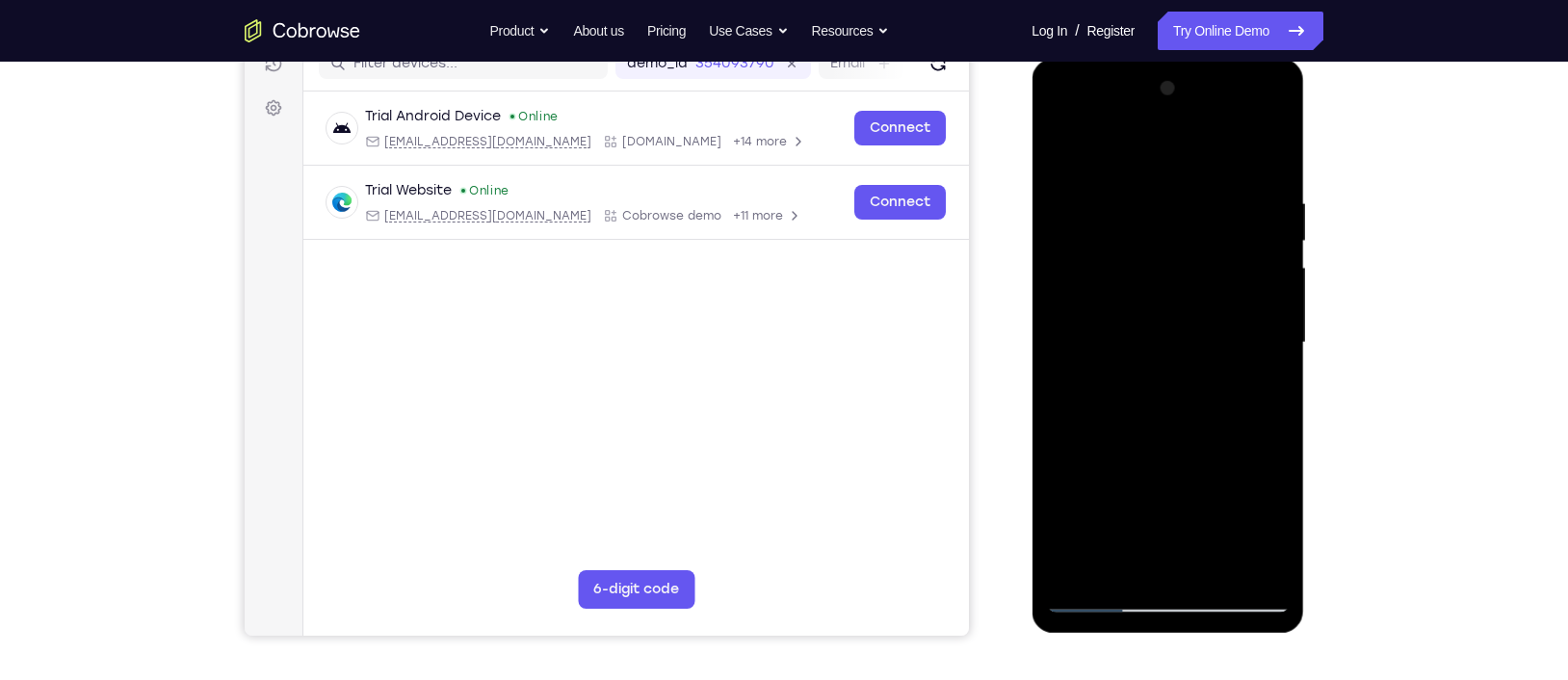
scroll to position [191, 0]
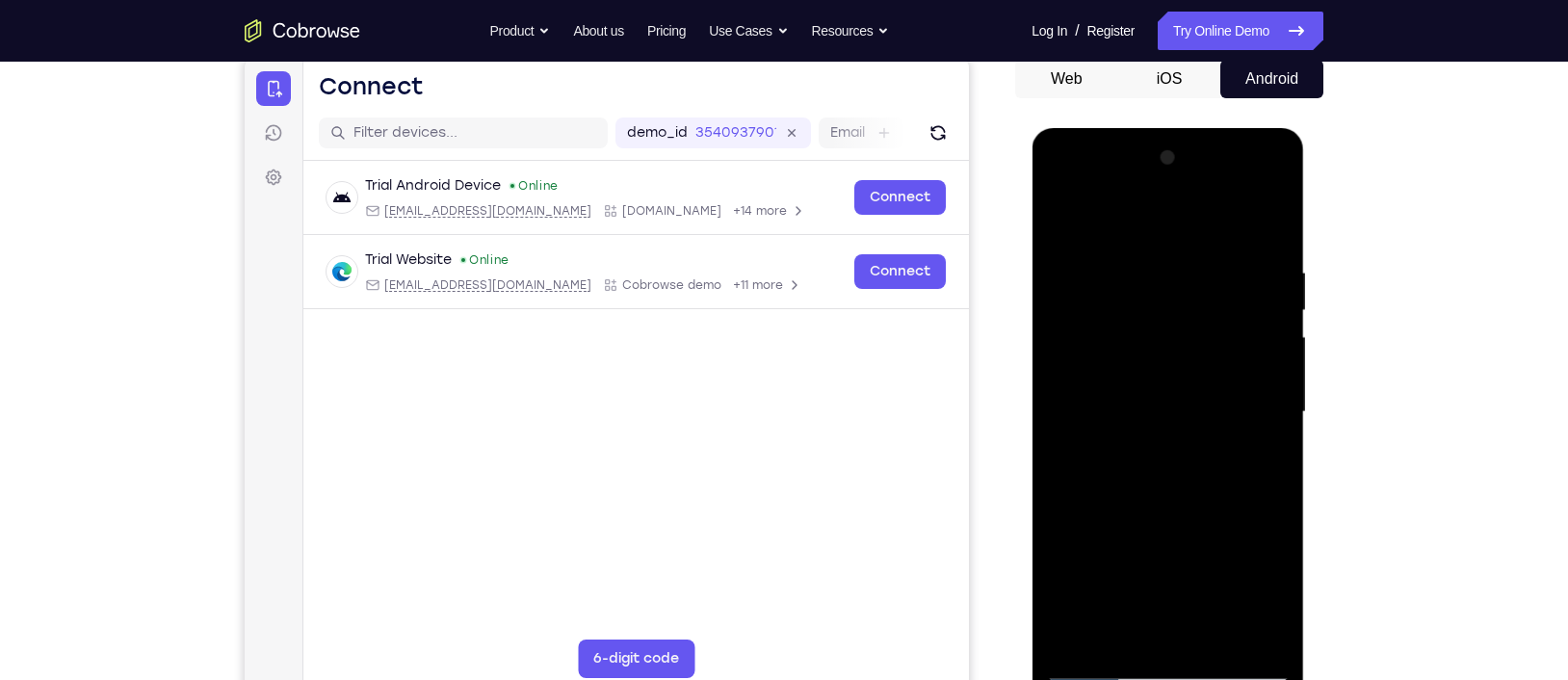
click at [1207, 294] on div at bounding box center [1167, 412] width 243 height 539
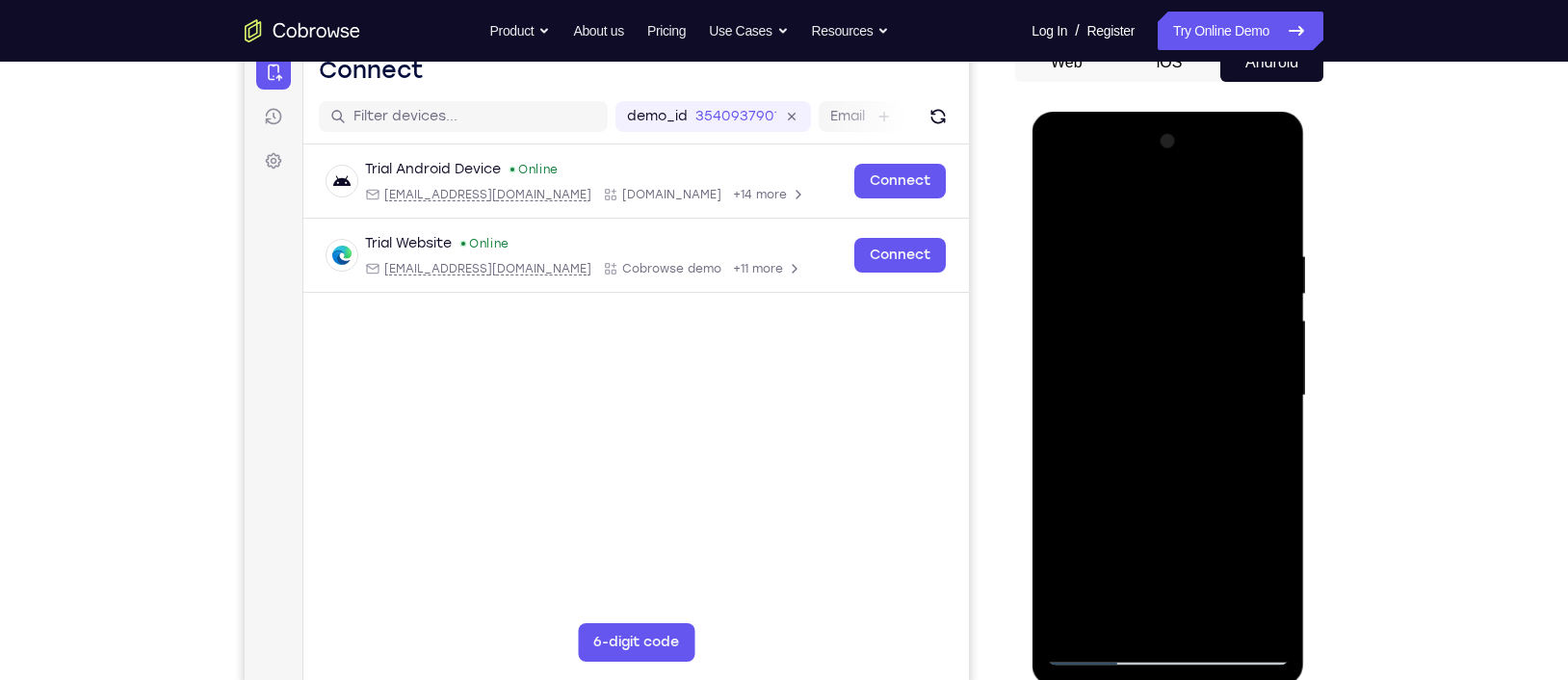
scroll to position [209, 0]
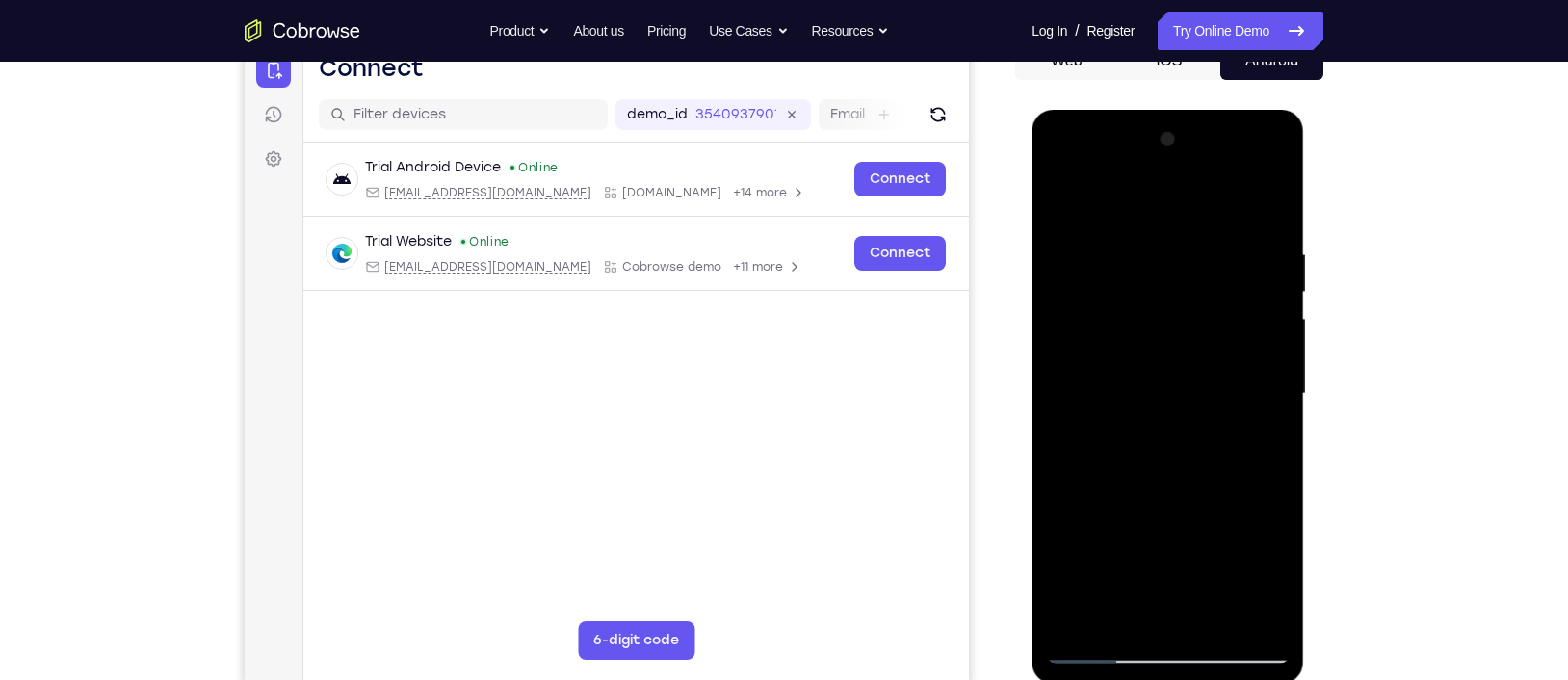
click at [1220, 448] on div at bounding box center [1167, 393] width 243 height 539
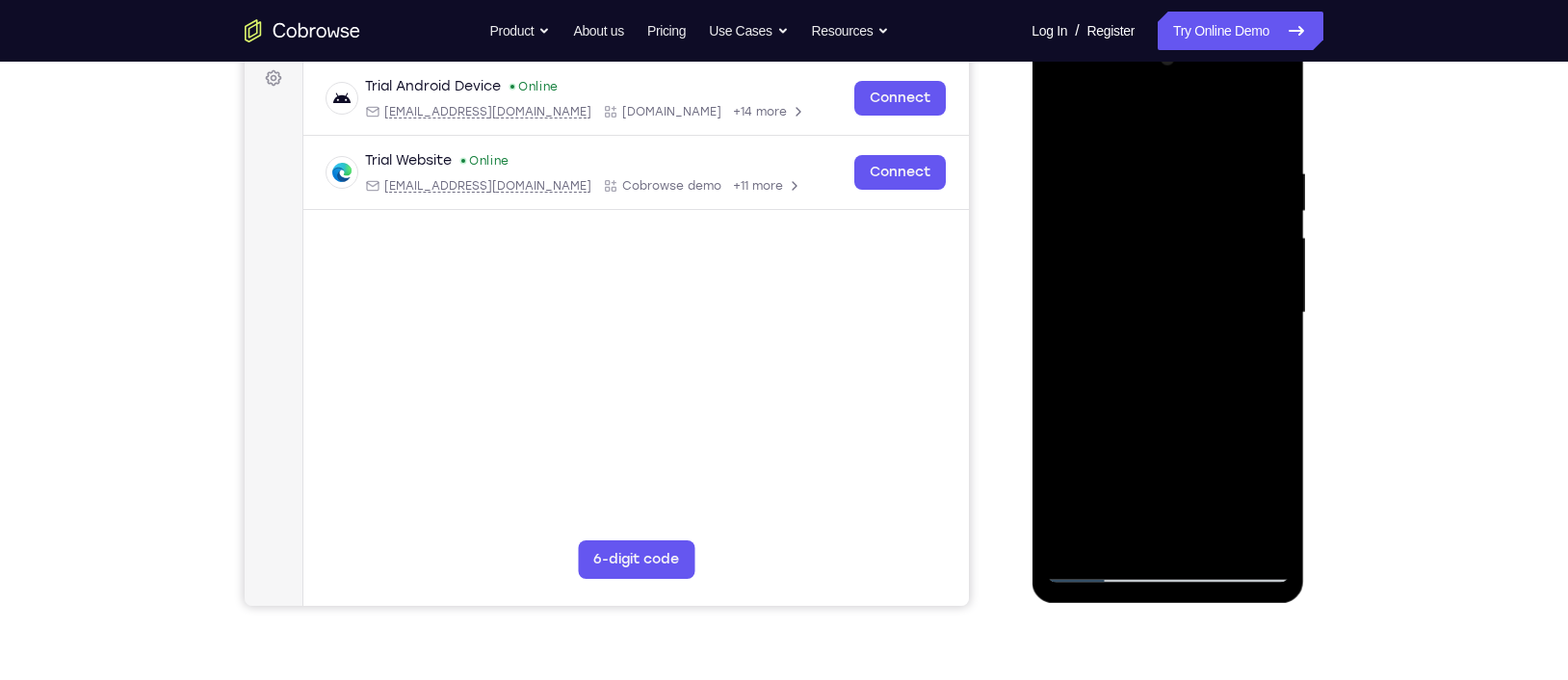
scroll to position [300, 0]
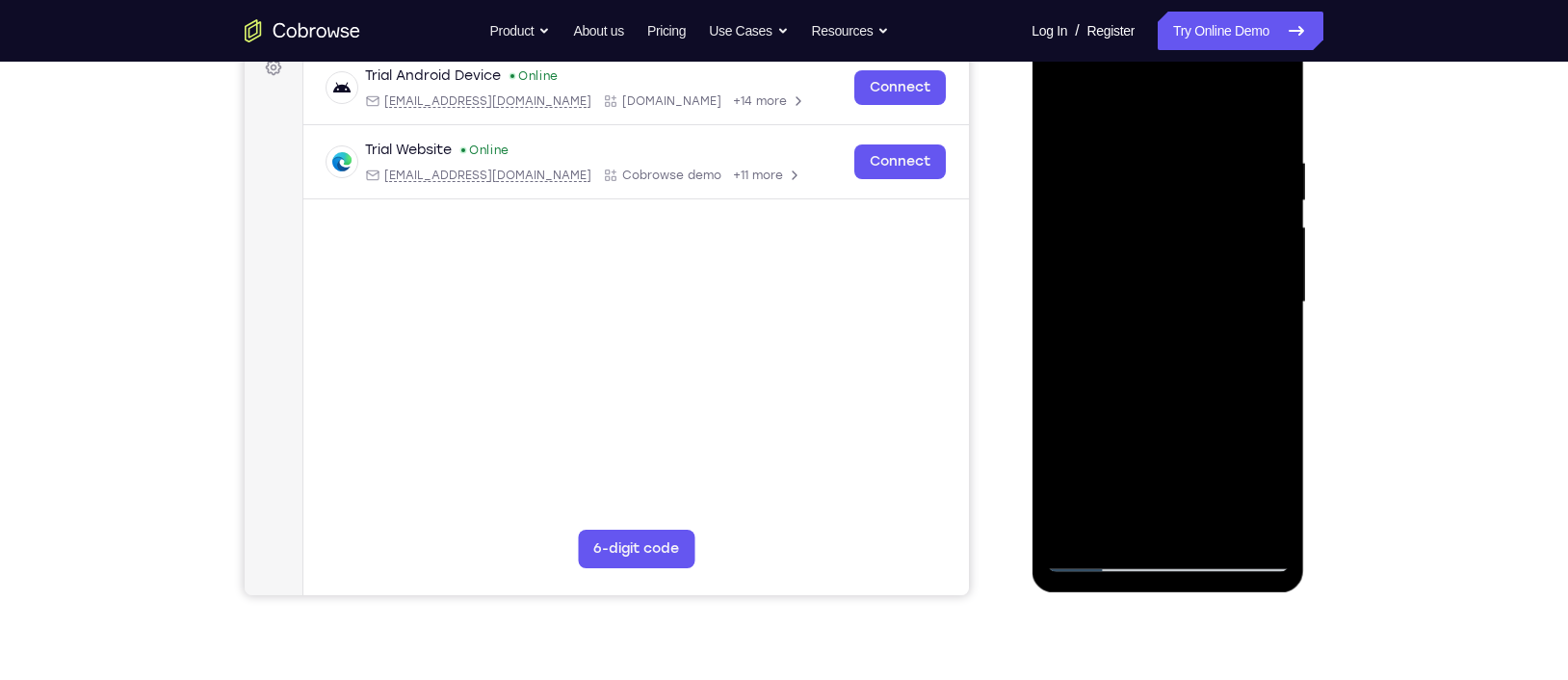
click at [1125, 518] on div at bounding box center [1167, 301] width 243 height 539
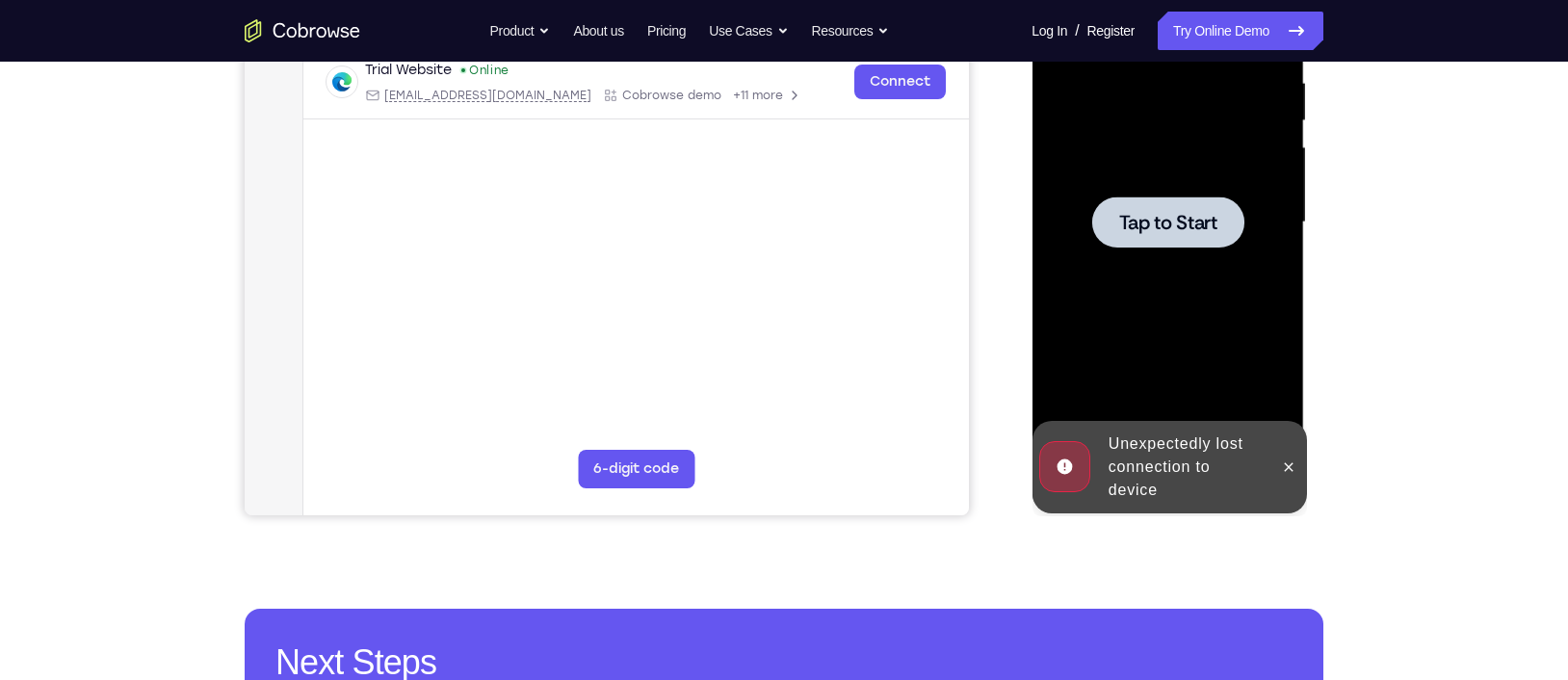
scroll to position [383, 0]
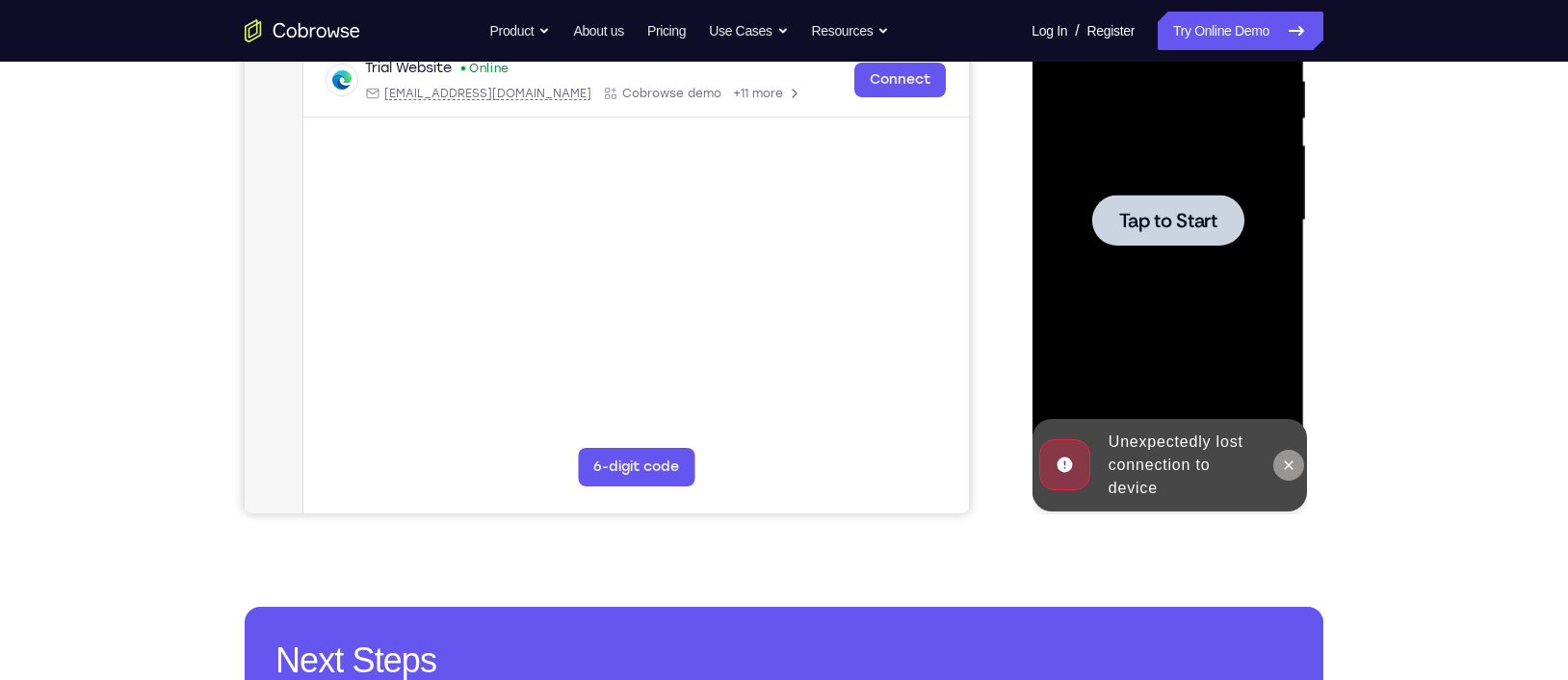
click at [1279, 466] on icon at bounding box center [1287, 466] width 16 height 16
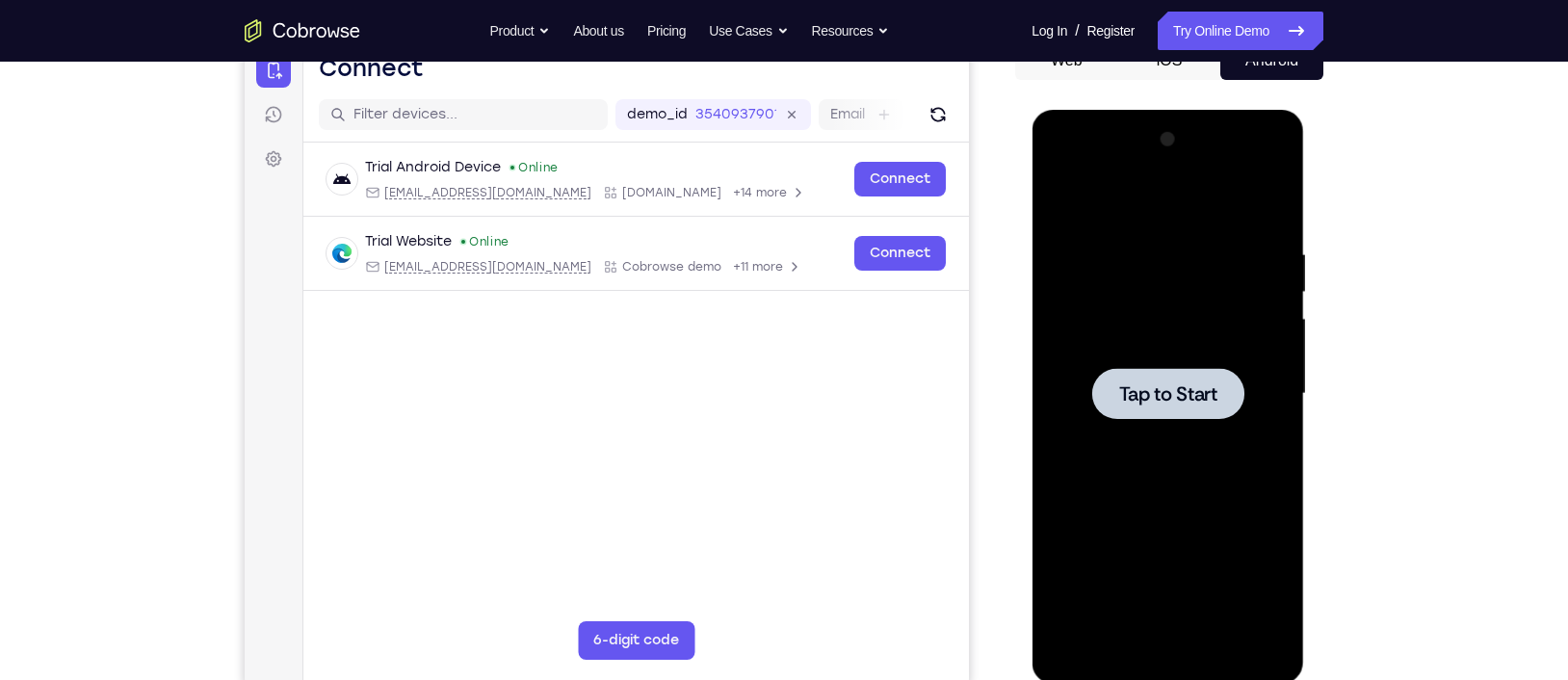
scroll to position [204, 0]
